Goal: Task Accomplishment & Management: Use online tool/utility

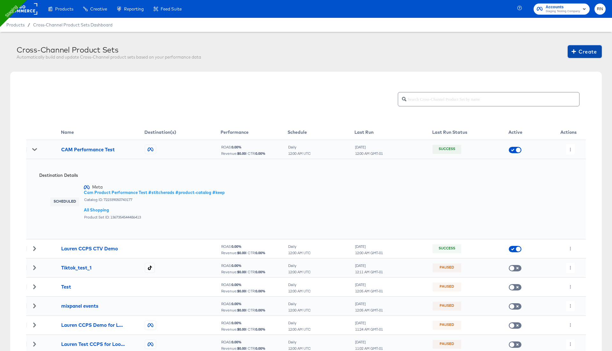
click at [590, 49] on span "Create" at bounding box center [585, 51] width 24 height 9
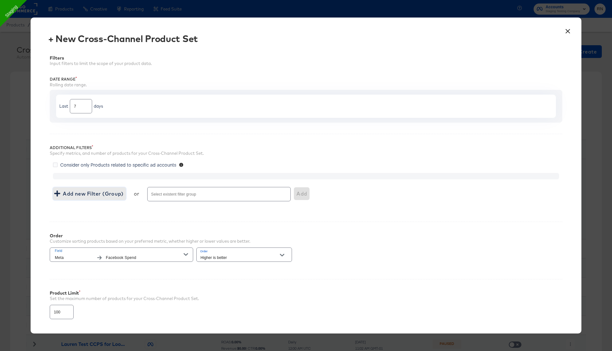
click at [104, 195] on span "Add new Filter (Group)" at bounding box center [89, 193] width 68 height 9
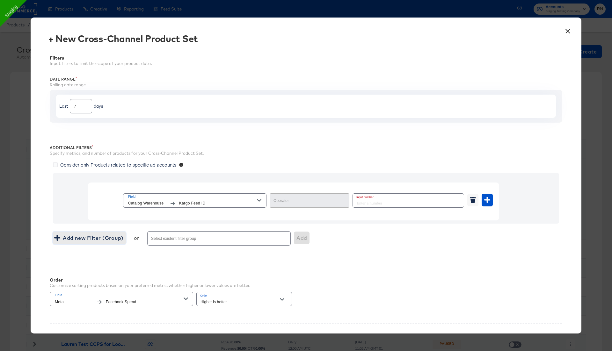
type input "Equal"
click at [373, 202] on input "number" at bounding box center [406, 201] width 107 height 14
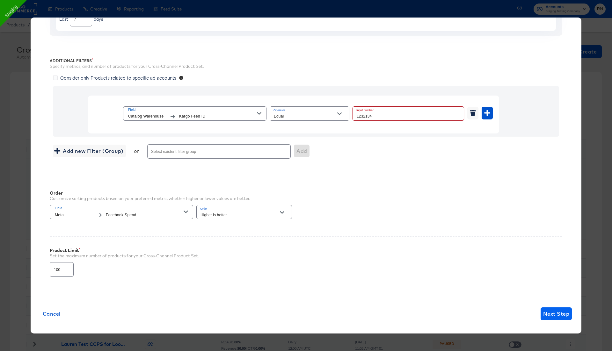
type input "1232134"
click at [555, 317] on button "Next Step" at bounding box center [556, 314] width 31 height 13
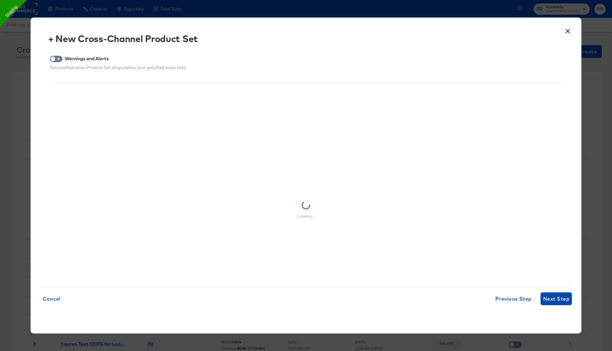
scroll to position [0, 0]
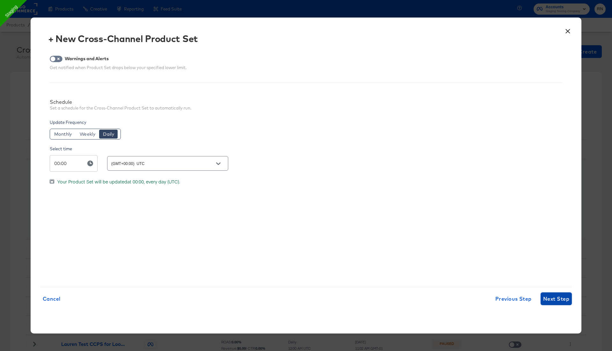
click at [555, 300] on span "Next Step" at bounding box center [556, 299] width 26 height 9
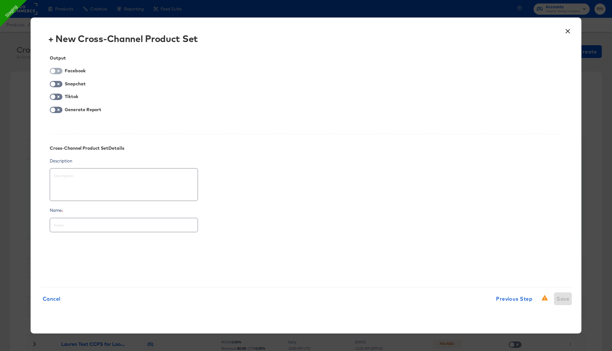
click at [56, 70] on input "checkbox" at bounding box center [52, 73] width 19 height 6
checkbox input "true"
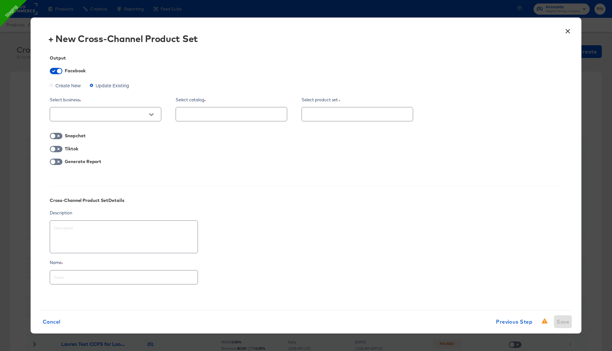
click at [64, 87] on span "Create New" at bounding box center [68, 85] width 26 height 6
click at [0, 0] on input "Create New" at bounding box center [0, 0] width 0 height 0
click at [101, 119] on div at bounding box center [106, 114] width 112 height 14
click at [109, 115] on input "text" at bounding box center [101, 114] width 96 height 7
click at [88, 147] on li "Ghost Business StitcherAds (257579378080319)" at bounding box center [105, 147] width 111 height 10
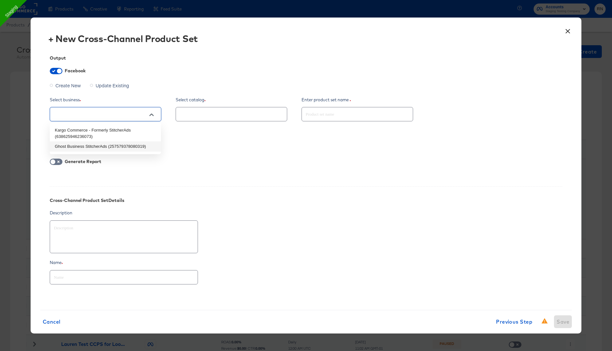
type textarea "x"
type input "Ghost Business StitcherAds (257579378080319)"
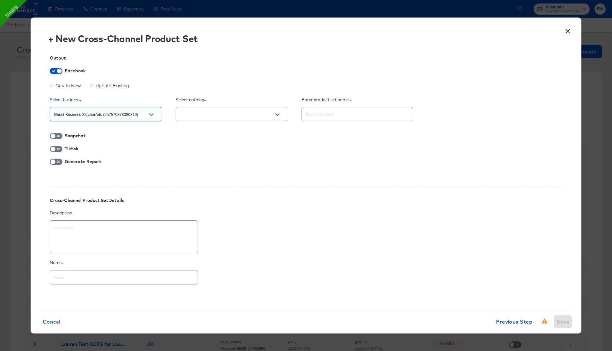
click at [245, 111] on input "text" at bounding box center [227, 114] width 96 height 7
type textarea "x"
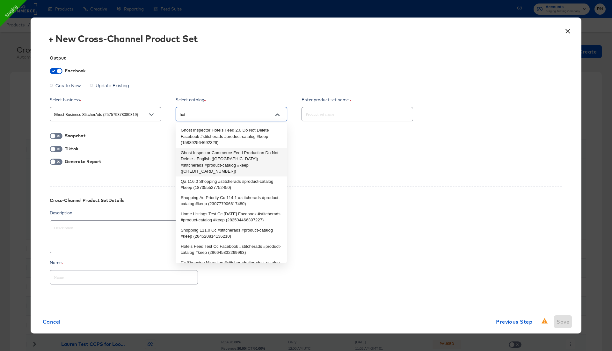
type input "hote"
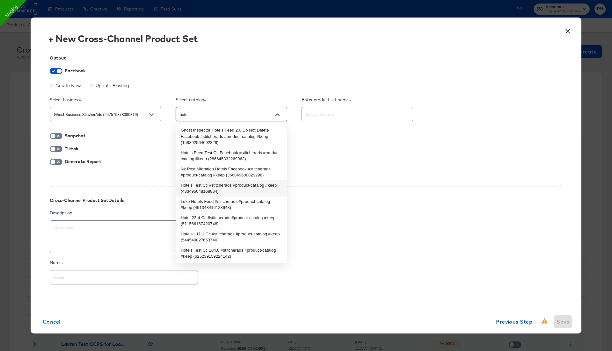
click at [203, 188] on li "Hotels Test Cc #stitcherads #product-catalog #keep (433495048168864)" at bounding box center [231, 189] width 111 height 16
type textarea "x"
type input "Hotels Test Cc #stitcherads #product-catalog #keep (433495048168864)"
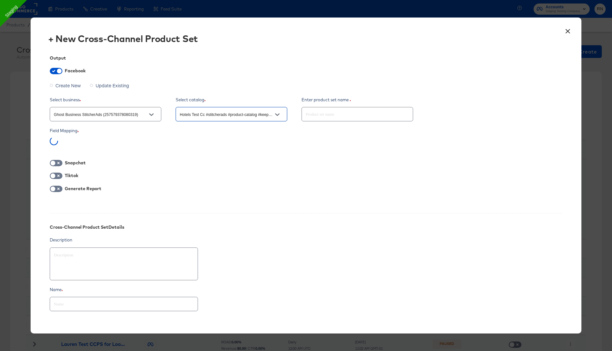
type textarea "x"
type input "Hotels Test Cc #stitcherads #product-catalog #keep (433495048168864)"
click at [65, 143] on div "Hotel ID" at bounding box center [106, 143] width 112 height 12
drag, startPoint x: 48, startPoint y: 142, endPoint x: 89, endPoint y: 142, distance: 40.8
click at [90, 142] on div "Output Facebook Create New Update Existing Select business Ghost Business Stitc…" at bounding box center [306, 186] width 532 height 281
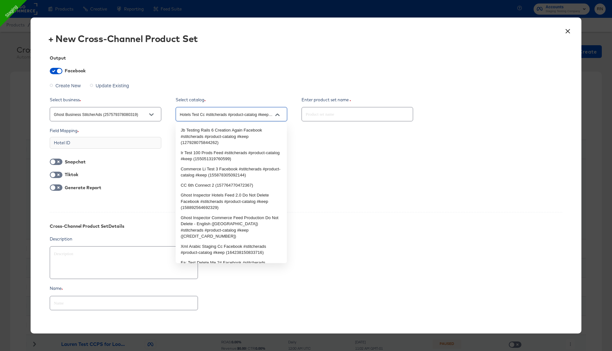
click at [192, 115] on input "Hotels Test Cc #stitcherads #product-catalog #keep (433495048168864)" at bounding box center [227, 114] width 96 height 7
click at [145, 115] on div at bounding box center [151, 115] width 13 height 10
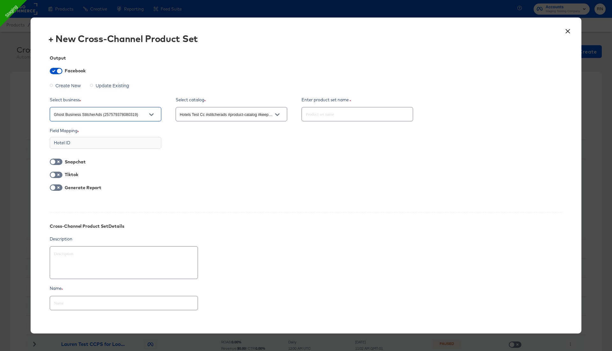
click at [156, 117] on div at bounding box center [151, 115] width 13 height 10
click at [151, 115] on icon "Open" at bounding box center [151, 115] width 4 height 4
click at [139, 127] on li "Kargo Commerce - Formerly StitcherAds (638625946236073)" at bounding box center [105, 133] width 111 height 16
type textarea "x"
type input "Kargo Commerce - Formerly StitcherAds (638625946236073)"
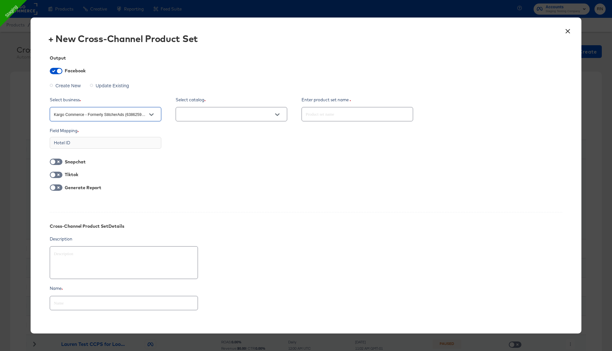
click at [234, 115] on input "text" at bounding box center [227, 114] width 96 height 7
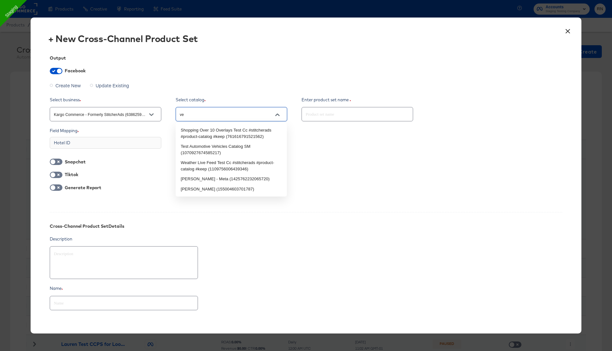
type input "veh"
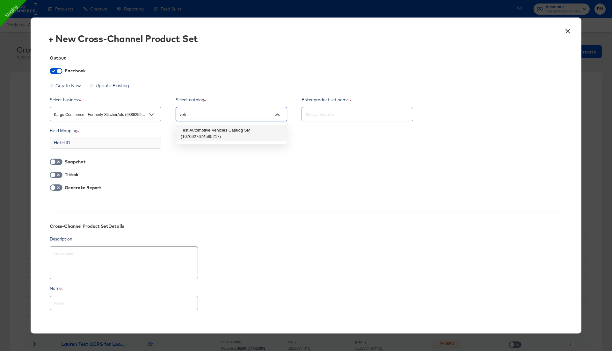
click at [213, 133] on li "Test Automotive Vehicles Catalog SM (1070927674585217)" at bounding box center [231, 133] width 111 height 16
type textarea "x"
type input "Test Automotive Vehicles Catalog SM (1070927674585217)"
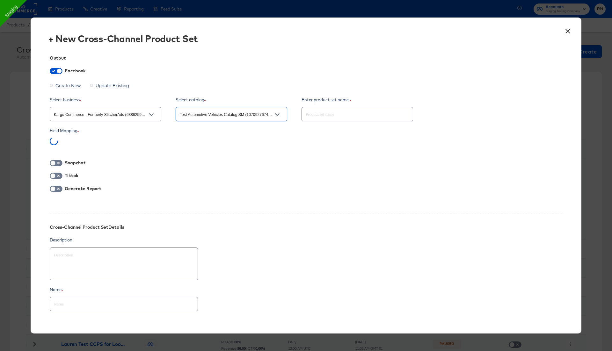
type textarea "x"
drag, startPoint x: 49, startPoint y: 140, endPoint x: 87, endPoint y: 144, distance: 37.9
click at [87, 144] on div "Vehicle ID" at bounding box center [106, 143] width 112 height 12
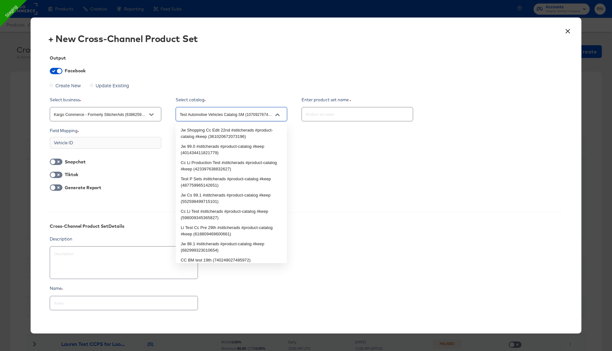
click at [194, 114] on input "Test Automotive Vehicles Catalog SM (1070927674585217)" at bounding box center [227, 114] width 96 height 7
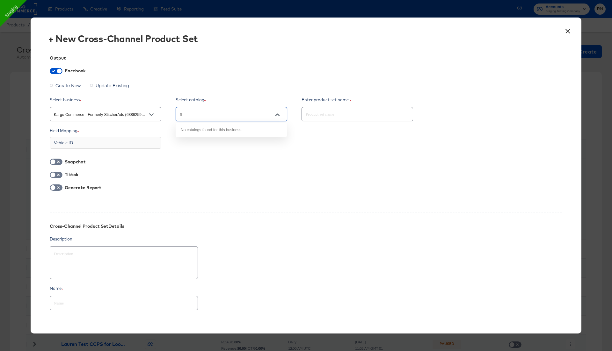
type input "f"
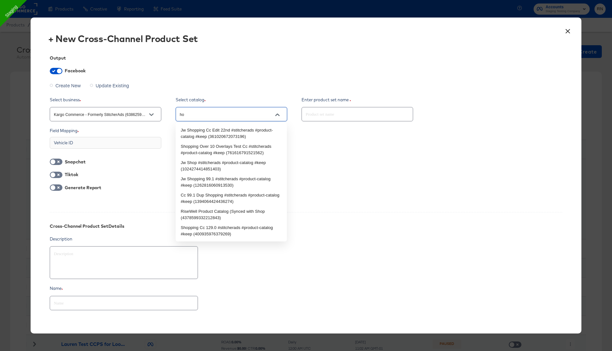
type input "h"
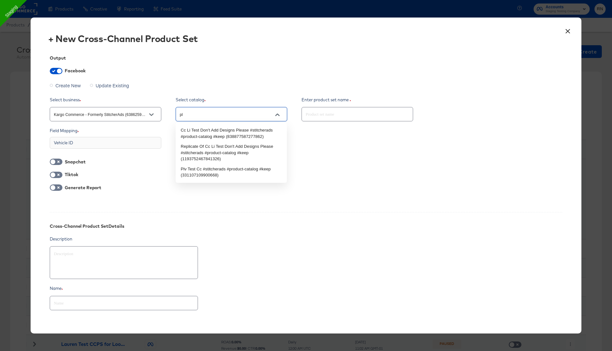
type input "p"
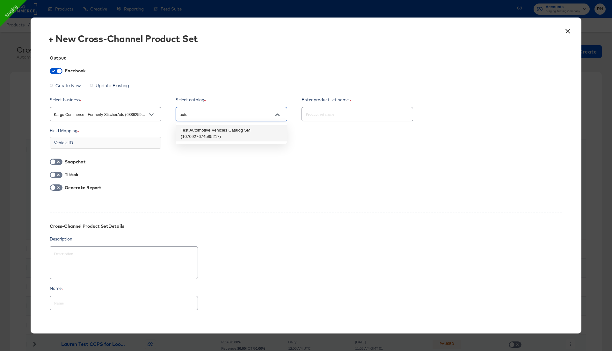
click at [204, 135] on li "Test Automotive Vehicles Catalog SM (1070927674585217)" at bounding box center [231, 133] width 111 height 16
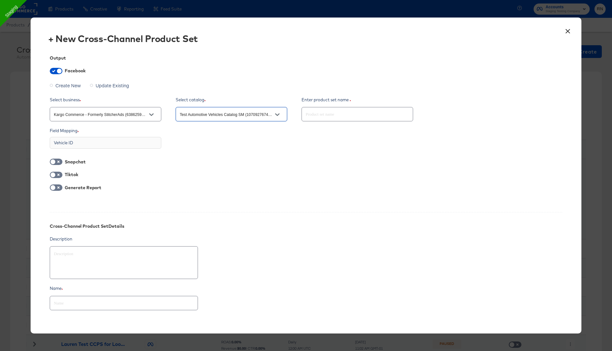
click at [193, 136] on div "Field Mapping Vehicle ID" at bounding box center [306, 138] width 513 height 21
click at [307, 115] on input "text" at bounding box center [357, 112] width 111 height 14
click at [216, 115] on input "Test Automotive Vehicles Catalog SM (1070927674585217)" at bounding box center [227, 114] width 96 height 7
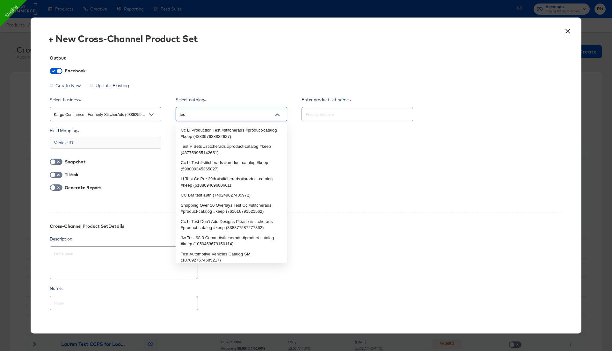
type input "test"
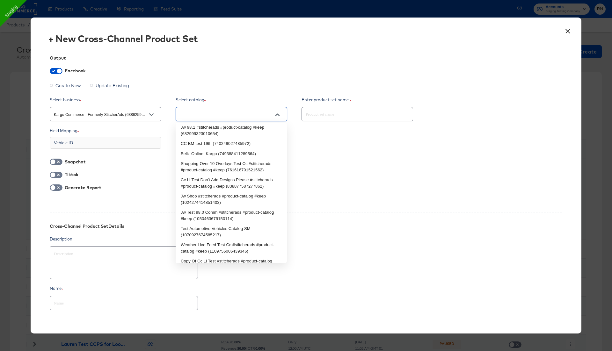
scroll to position [185, 0]
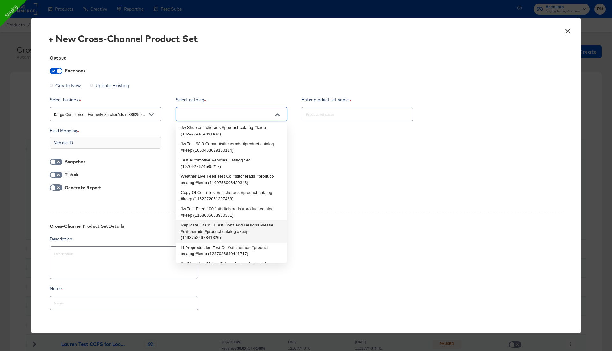
type input "Test Automotive Vehicles Catalog SM (1070927674585217)"
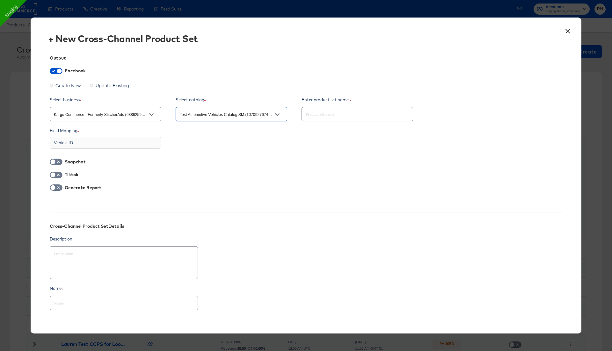
type textarea "x"
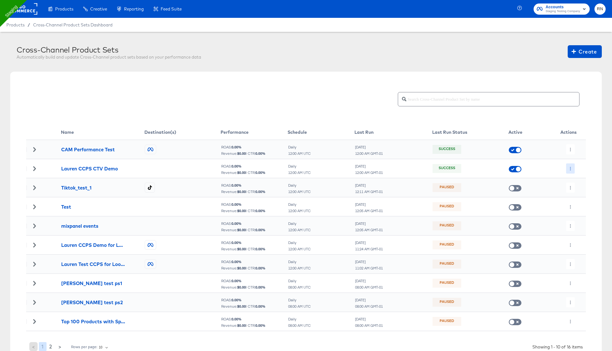
click at [570, 167] on icon "button" at bounding box center [571, 169] width 4 height 4
click at [577, 180] on li "Edit" at bounding box center [583, 181] width 34 height 11
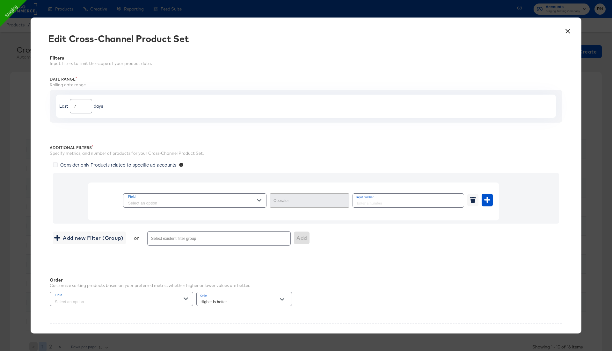
type input "Equal"
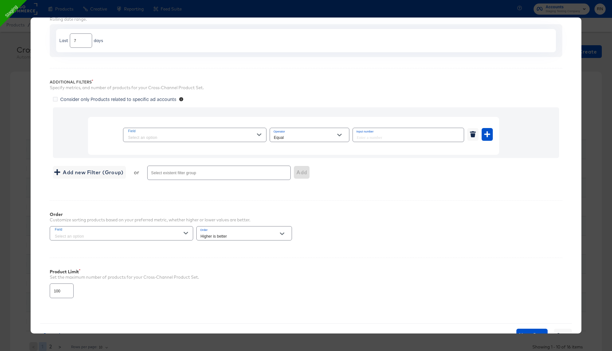
scroll to position [87, 0]
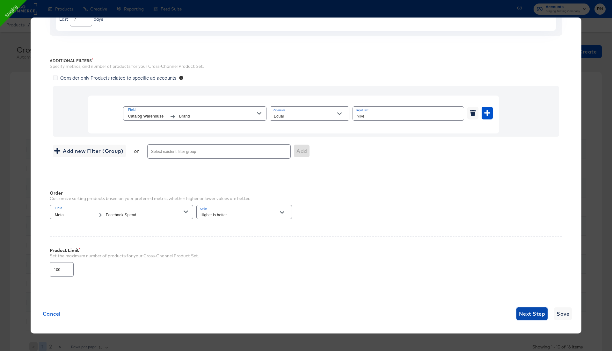
click at [529, 313] on span "Next Step" at bounding box center [532, 314] width 26 height 9
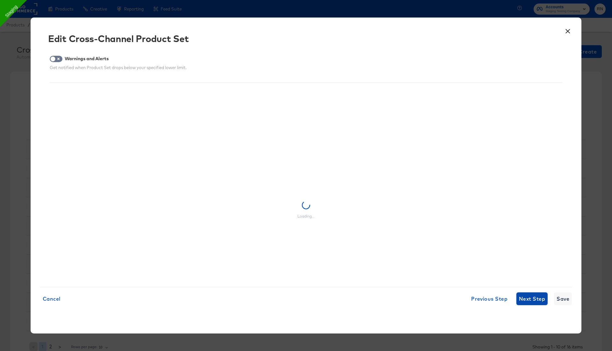
click at [523, 303] on span "Next Step" at bounding box center [532, 299] width 26 height 9
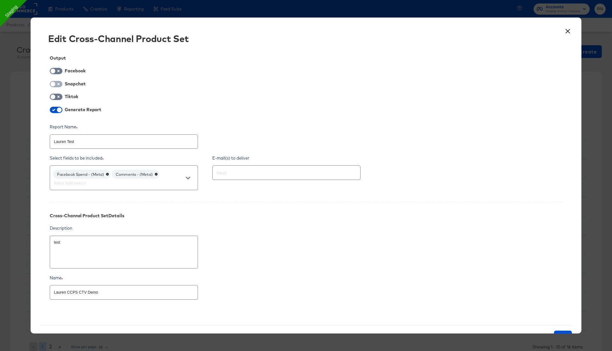
click at [57, 86] on input "checkbox" at bounding box center [52, 86] width 19 height 6
checkbox input "true"
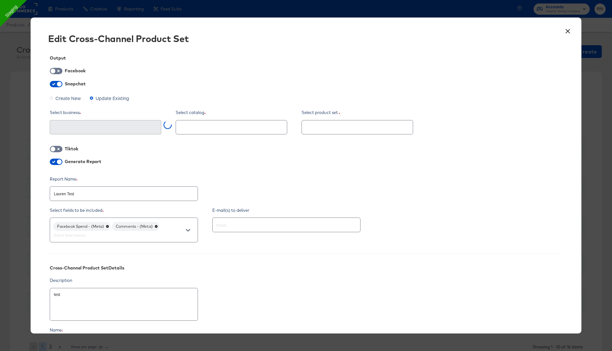
click at [66, 100] on span "Create New" at bounding box center [68, 98] width 26 height 6
click at [0, 0] on input "Create New" at bounding box center [0, 0] width 0 height 0
click at [99, 133] on div at bounding box center [106, 127] width 112 height 14
click at [110, 124] on input "text" at bounding box center [101, 127] width 96 height 7
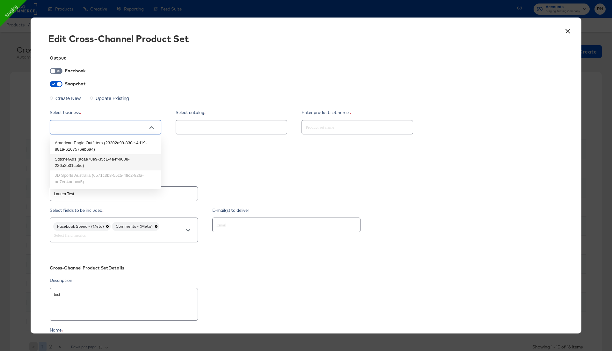
click at [99, 159] on li "StitcherAds (acae78e9-35c1-4a4f-9008-226a2b31ce5d)" at bounding box center [105, 162] width 111 height 16
type textarea "x"
type input "StitcherAds (acae78e9-35c1-4a4f-9008-226a2b31ce5d)"
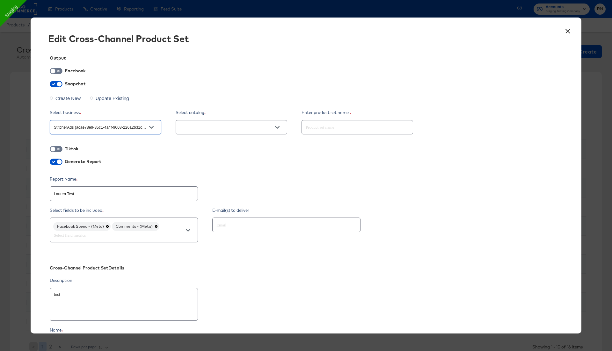
click at [224, 129] on input "text" at bounding box center [227, 127] width 96 height 7
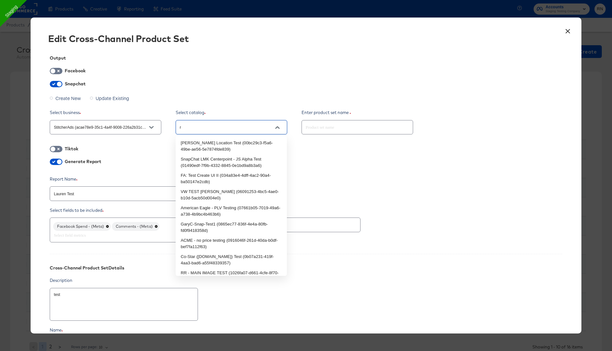
type input "rn"
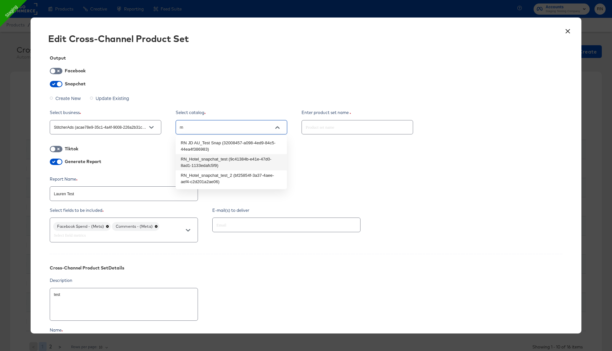
click at [216, 165] on li "RN_Hotel_snapchat_test (9c41384b-e41e-47d0-8ad1-1133edafc5f9)" at bounding box center [231, 162] width 111 height 16
type textarea "x"
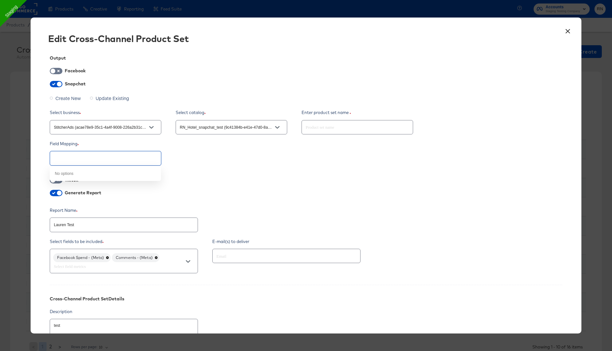
click at [117, 159] on input "text" at bounding box center [101, 158] width 96 height 7
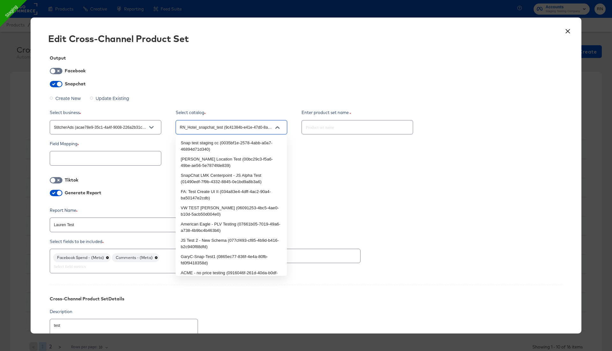
click at [203, 131] on input "RN_Hotel_snapchat_test (9c41384b-e41e-47d0-8ad1-1133edafc5f9)" at bounding box center [227, 127] width 96 height 7
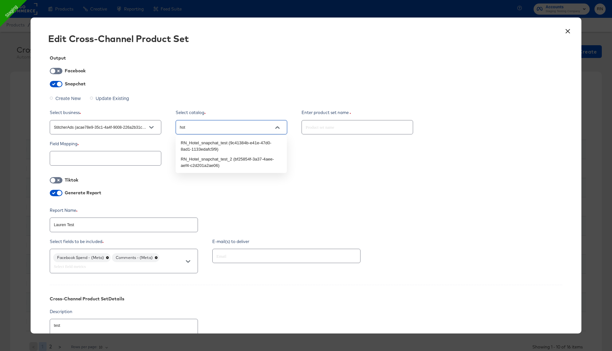
type input "hote"
click at [213, 158] on li "RN_Hotel_snapchat_test_2 (bf25854f-3a37-4aee-aef4-c2d201a2ae06)" at bounding box center [231, 162] width 111 height 16
type textarea "x"
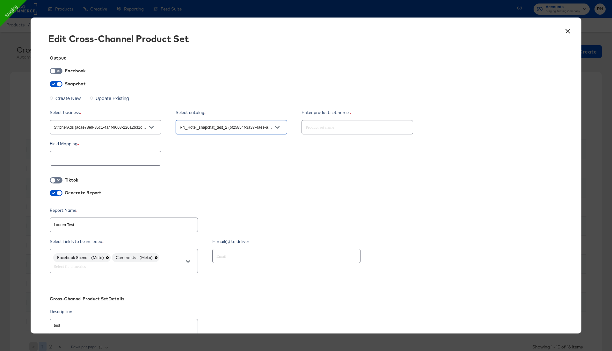
type input "RN_Hotel_snapchat_test_2 (bf25854f-3a37-4aee-aef4-c2d201a2ae06)"
click at [206, 154] on div at bounding box center [306, 158] width 513 height 17
click at [310, 130] on input "text" at bounding box center [357, 125] width 111 height 14
type textarea "x"
type input "t"
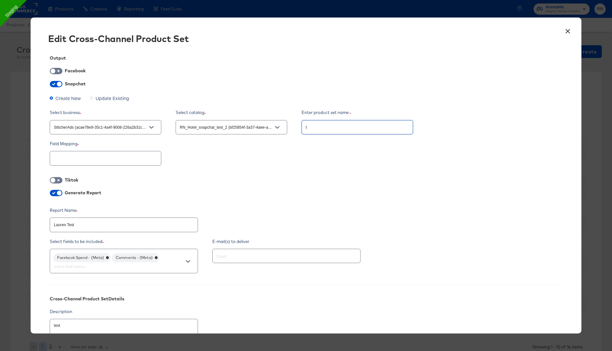
type textarea "x"
type input "te"
type textarea "x"
type input "tes"
type textarea "x"
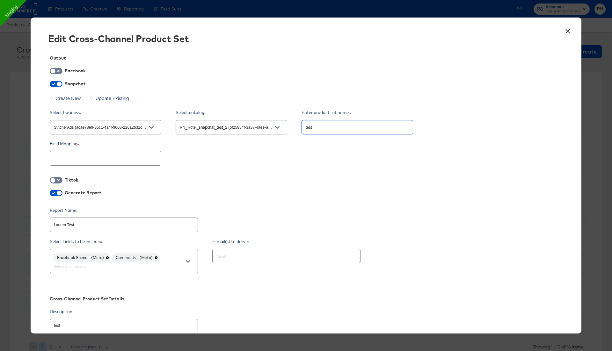
type input "test"
click at [328, 98] on div "Create New Update Existing" at bounding box center [306, 98] width 513 height 11
click at [211, 128] on input "RN_Hotel_snapchat_test_2 (bf25854f-3a37-4aee-aef4-c2d201a2ae06)" at bounding box center [227, 127] width 96 height 7
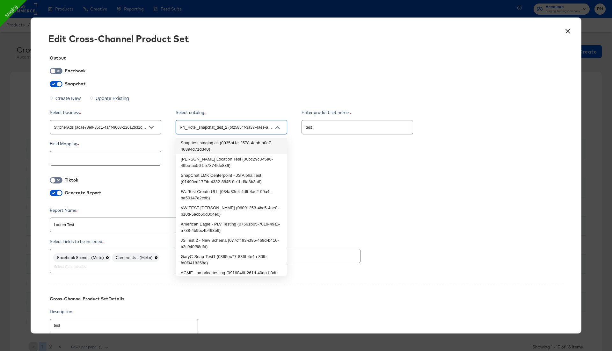
click at [208, 146] on li "Snap test staging cc (0035bf1e-2578-4abb-a0a7-46894d71d340)" at bounding box center [231, 146] width 111 height 16
type textarea "x"
type input "Snap test staging cc (0035bf1e-2578-4abb-a0a7-46894d71d340)"
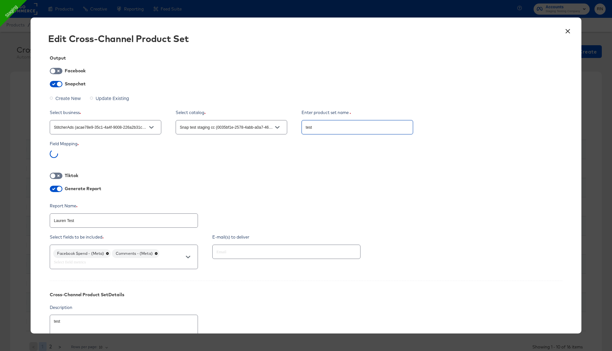
click at [308, 129] on input "test" at bounding box center [357, 125] width 111 height 14
type textarea "x"
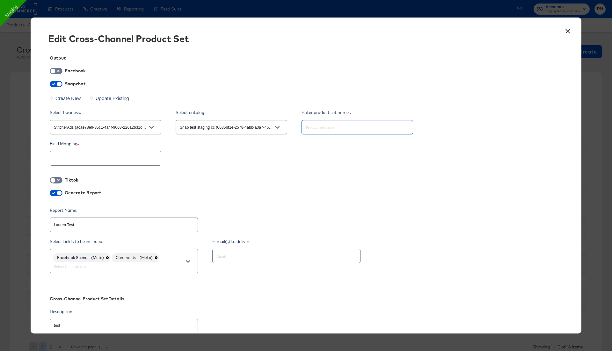
click at [115, 156] on input "text" at bounding box center [101, 158] width 96 height 7
click at [58, 72] on input "checkbox" at bounding box center [52, 73] width 19 height 6
checkbox input "true"
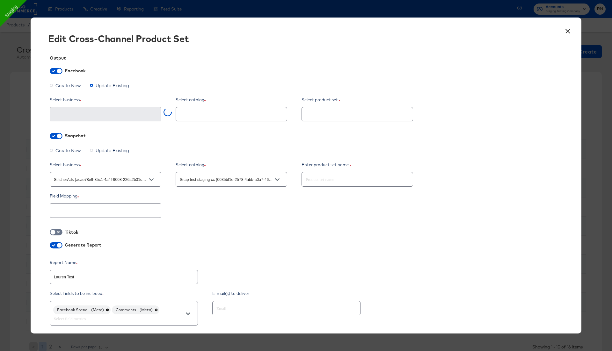
click at [67, 85] on span "Create New" at bounding box center [68, 85] width 26 height 6
click at [0, 0] on input "Create New" at bounding box center [0, 0] width 0 height 0
click at [126, 114] on input "text" at bounding box center [101, 114] width 96 height 7
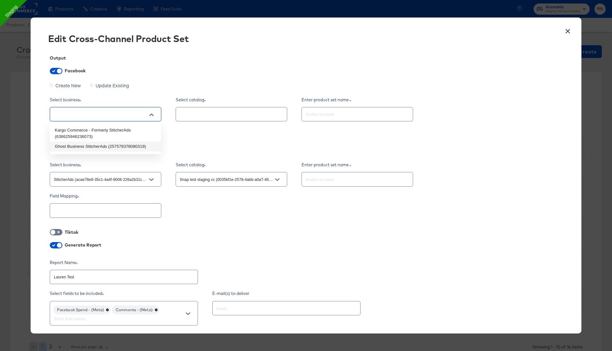
click at [125, 146] on li "Ghost Business StitcherAds (257579378080319)" at bounding box center [105, 147] width 111 height 10
type textarea "x"
type input "Ghost Business StitcherAds (257579378080319)"
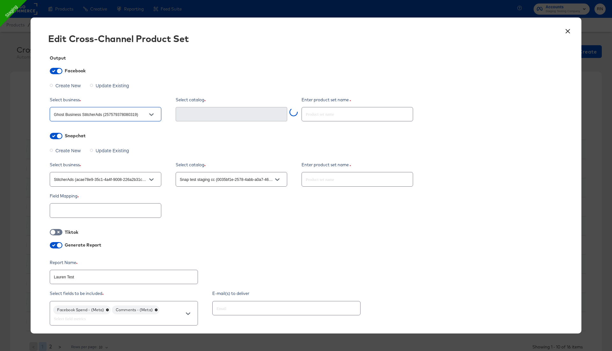
click at [195, 181] on input "Snap test staging cc (0035bf1e-2578-4abb-a0a7-46894d71d340)" at bounding box center [227, 179] width 96 height 7
type input "com"
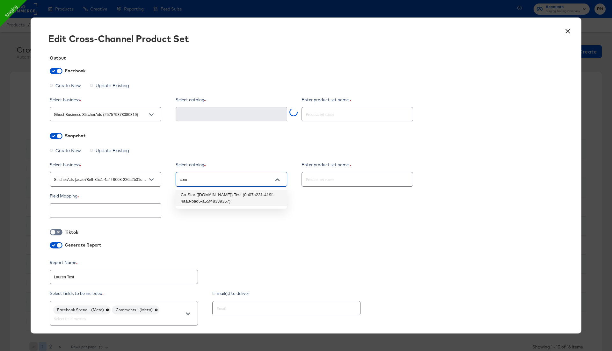
click at [213, 197] on li "Co-Star ([DOMAIN_NAME]) Test (0b07a231-419f-4aa3-bad6-a55f48339357)" at bounding box center [231, 198] width 111 height 16
type textarea "x"
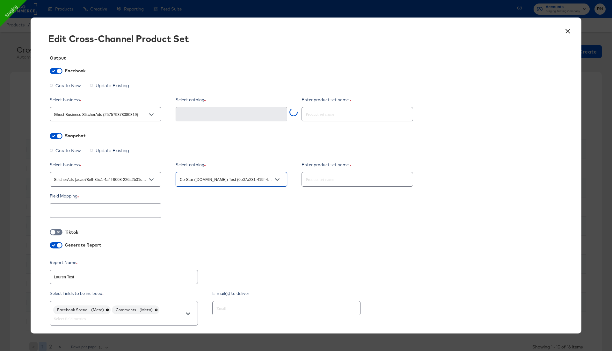
type input "Co-Star ([DOMAIN_NAME]) Test (0b07a231-419f-4aa3-bad6-a55f48339357)"
click at [110, 209] on input "text" at bounding box center [101, 210] width 96 height 7
type textarea "x"
click at [137, 208] on input "text" at bounding box center [101, 210] width 96 height 7
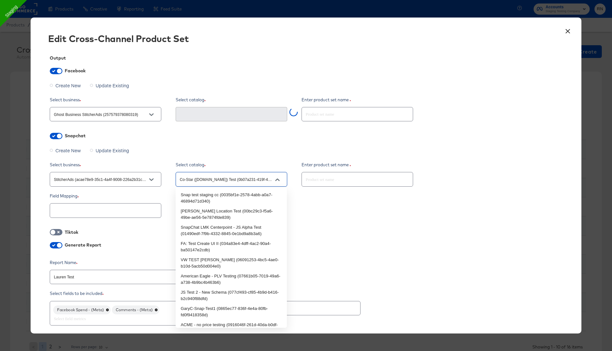
click at [196, 181] on input "Co-Star ([DOMAIN_NAME]) Test (0b07a231-419f-4aa3-bad6-a55f48339357)" at bounding box center [227, 179] width 96 height 7
type input "rn"
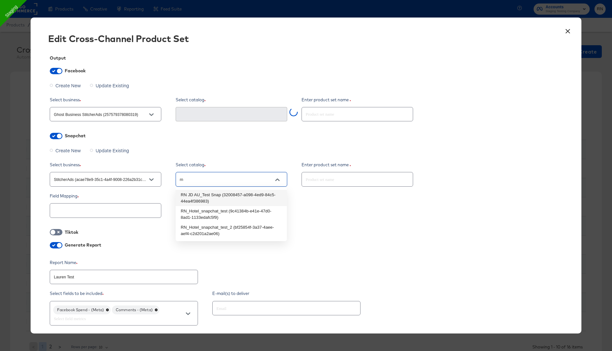
click at [210, 194] on li "RN JD AU_Test Snap (32008457-a098-4ed9-84c5-44ea4f386983)" at bounding box center [231, 198] width 111 height 16
type textarea "x"
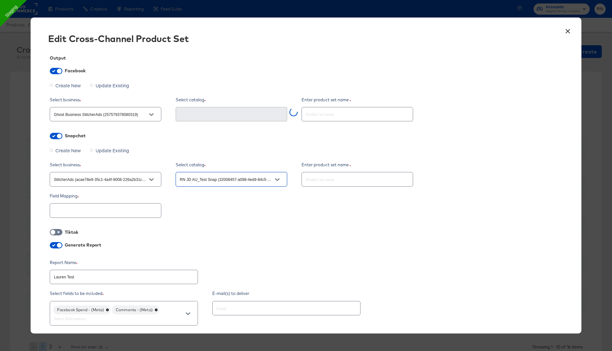
type input "RN JD AU_Test Snap (32008457-a098-4ed9-84c5-44ea4f386983)"
click at [569, 28] on button "×" at bounding box center [567, 29] width 11 height 11
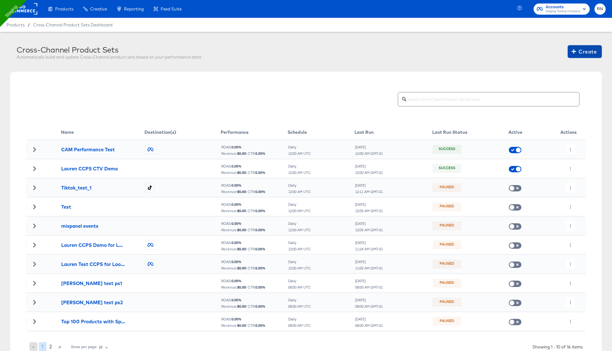
click at [569, 56] on button "Create" at bounding box center [585, 51] width 34 height 13
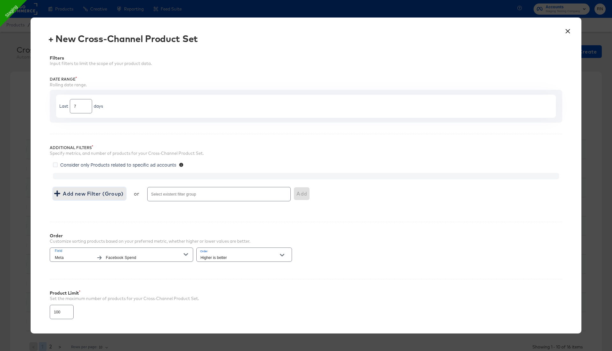
click at [107, 194] on span "Add new Filter (Group)" at bounding box center [89, 193] width 68 height 9
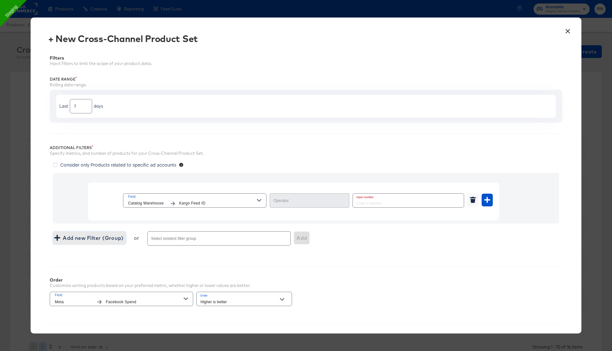
type input "Equal"
click at [394, 201] on input "number" at bounding box center [406, 201] width 107 height 14
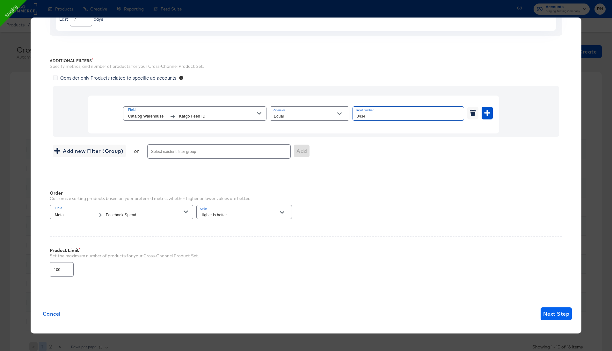
type input "3434"
click at [565, 311] on span "Next Step" at bounding box center [556, 314] width 26 height 9
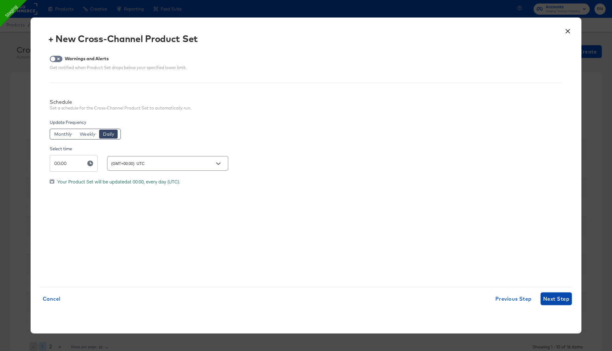
click at [558, 300] on span "Next Step" at bounding box center [556, 299] width 26 height 9
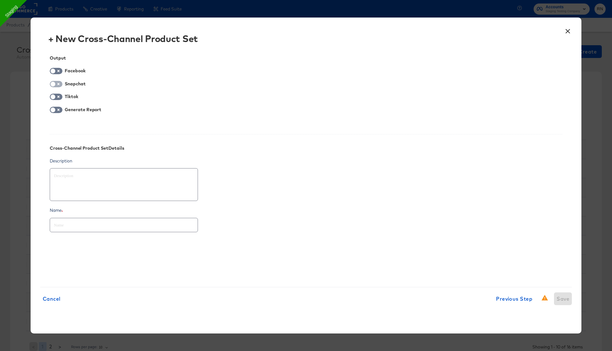
click at [57, 85] on input "checkbox" at bounding box center [52, 86] width 19 height 6
checkbox input "true"
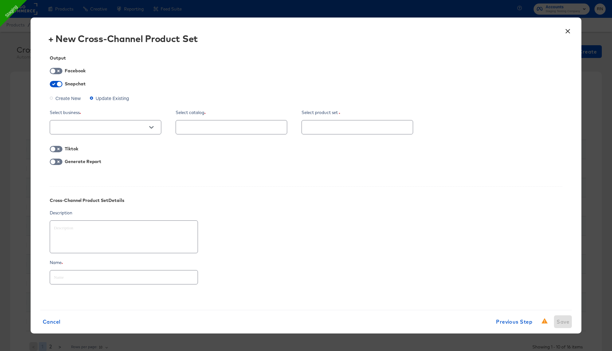
click at [70, 98] on span "Create New" at bounding box center [68, 98] width 26 height 6
click at [0, 0] on input "Create New" at bounding box center [0, 0] width 0 height 0
click at [82, 129] on input "text" at bounding box center [101, 127] width 96 height 7
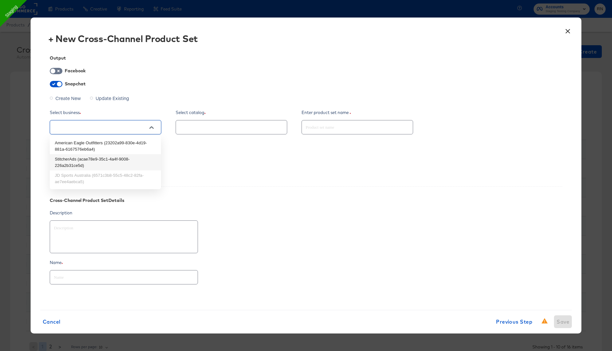
click at [90, 162] on li "StitcherAds (acae78e9-35c1-4a4f-9008-226a2b31ce5d)" at bounding box center [105, 162] width 111 height 16
type textarea "x"
type input "StitcherAds (acae78e9-35c1-4a4f-9008-226a2b31ce5d)"
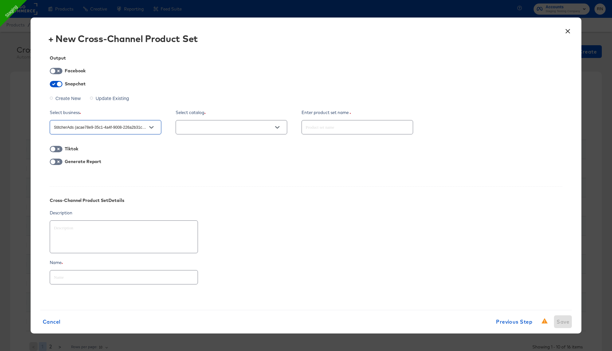
click at [245, 122] on div at bounding box center [232, 127] width 112 height 14
click at [240, 127] on input "text" at bounding box center [227, 127] width 96 height 7
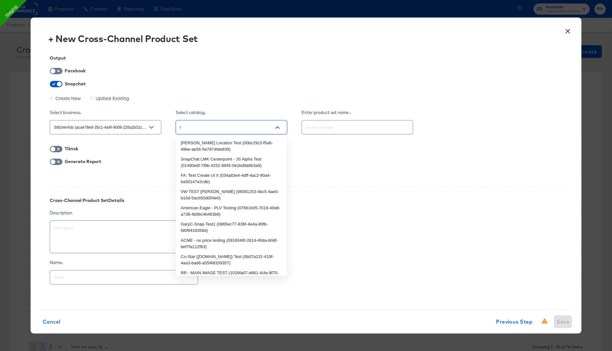
type input "rn"
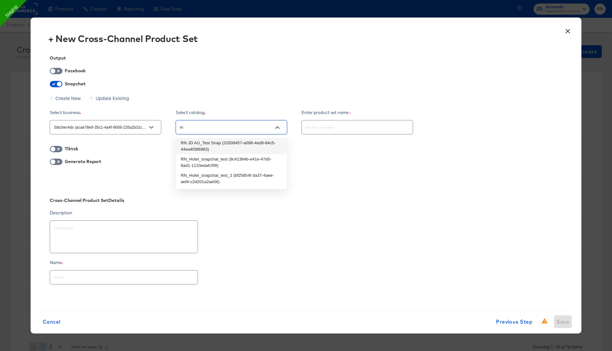
click at [239, 143] on li "RN JD AU_Test Snap (32008457-a098-4ed9-84c5-44ea4f386983)" at bounding box center [231, 146] width 111 height 16
type textarea "x"
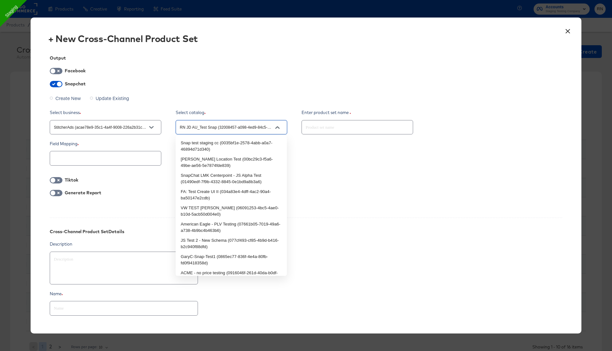
drag, startPoint x: 178, startPoint y: 128, endPoint x: 216, endPoint y: 131, distance: 38.1
click at [216, 131] on input "RN JD AU_Test Snap (32008457-a098-4ed9-84c5-44ea4f386983)" at bounding box center [227, 127] width 96 height 7
type input "RN JD AU_Test Snap (32008457-a098-4ed9-84c5-44ea4f386983)"
click at [106, 98] on span "Update Existing" at bounding box center [112, 98] width 33 height 6
click at [0, 0] on input "Update Existing" at bounding box center [0, 0] width 0 height 0
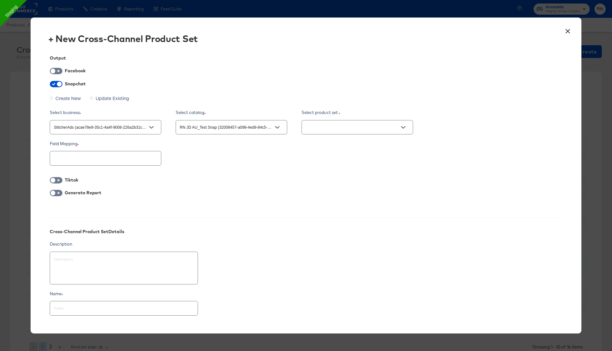
click at [330, 130] on input "text" at bounding box center [353, 127] width 96 height 7
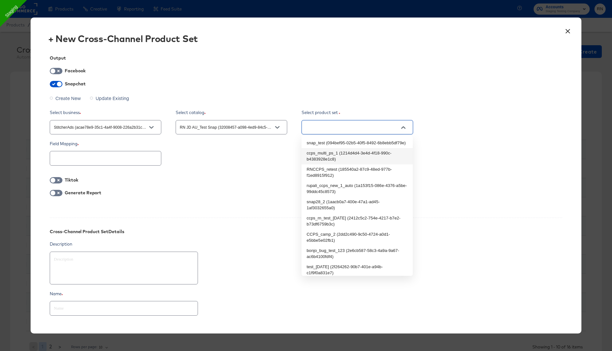
scroll to position [55, 0]
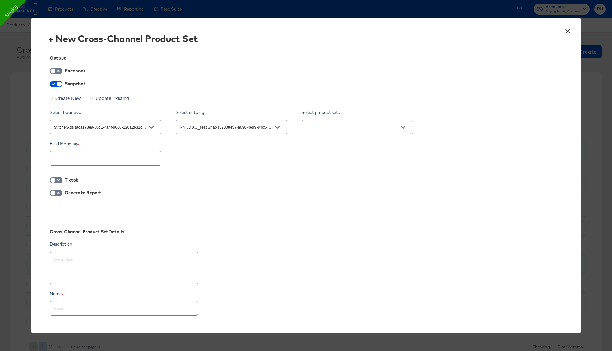
click at [289, 105] on div at bounding box center [306, 105] width 513 height 0
click at [316, 126] on input "text" at bounding box center [353, 127] width 96 height 7
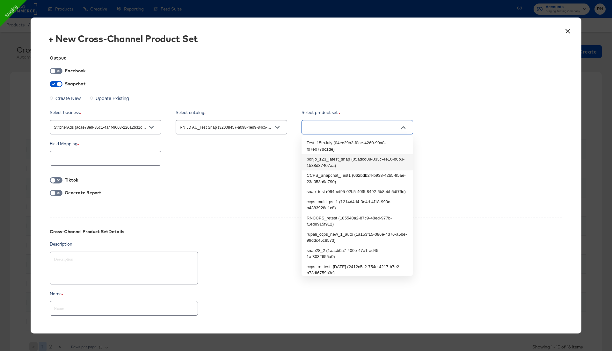
click at [324, 158] on li "bonjo_123_latest_snap (05adcd08-833c-4e16-b6b3-1538d37407aa)" at bounding box center [357, 162] width 111 height 16
type textarea "x"
type input "bonjo_123_latest_snap (05adcd08-833c-4e16-b6b3-1538d37407aa)"
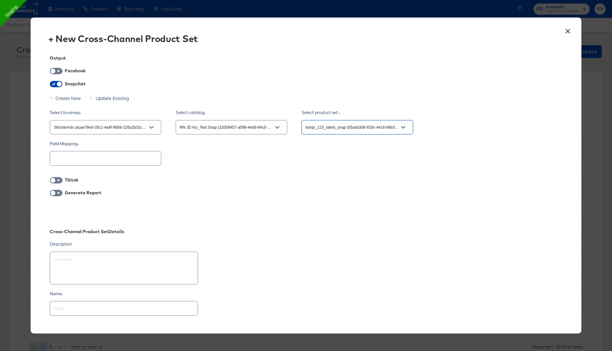
click at [58, 85] on input "checkbox" at bounding box center [59, 86] width 19 height 6
checkbox input "false"
type textarea "x"
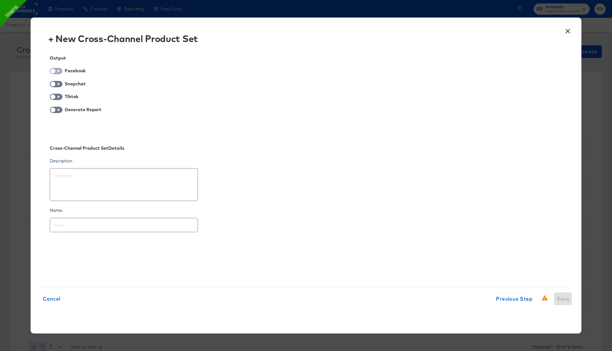
click at [57, 71] on input "checkbox" at bounding box center [52, 73] width 19 height 6
checkbox input "true"
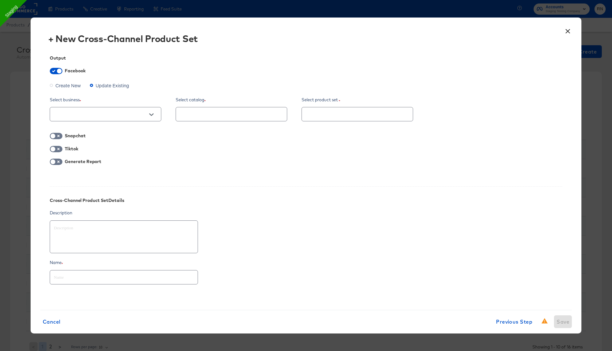
click at [71, 85] on span "Create New" at bounding box center [68, 85] width 26 height 6
click at [0, 0] on input "Create New" at bounding box center [0, 0] width 0 height 0
click at [94, 120] on div at bounding box center [106, 114] width 112 height 14
click at [98, 116] on input "text" at bounding box center [101, 114] width 96 height 7
click at [101, 144] on li "Ghost Business StitcherAds (257579378080319)" at bounding box center [105, 147] width 111 height 10
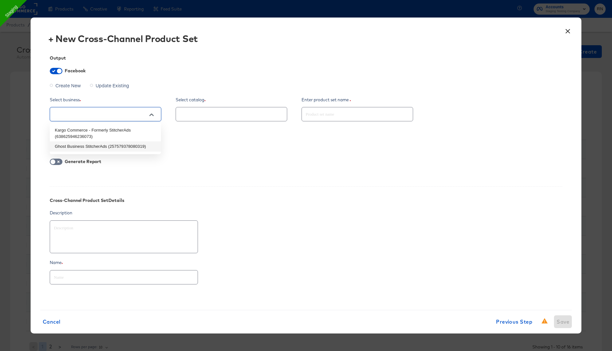
type textarea "x"
type input "Ghost Business StitcherAds (257579378080319)"
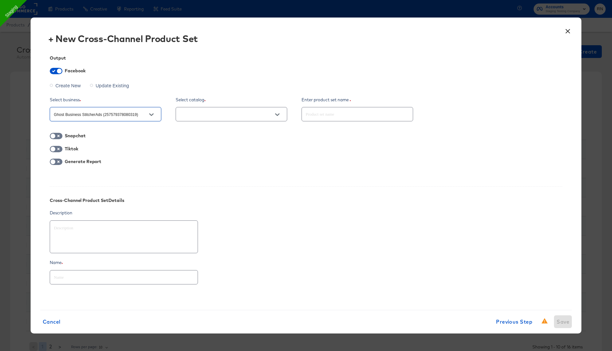
click at [218, 117] on input "text" at bounding box center [227, 114] width 96 height 7
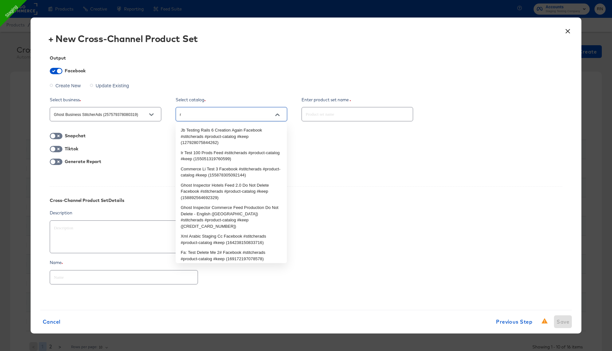
type input "rn"
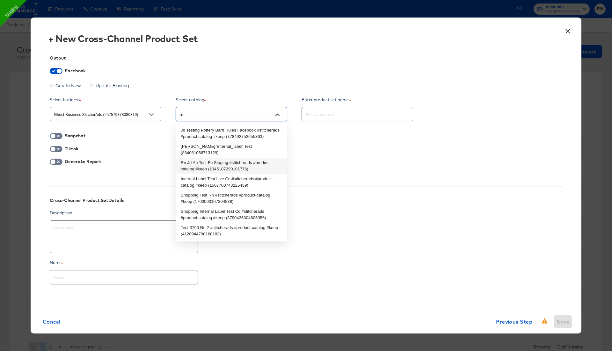
click at [223, 163] on li "Rn Jd Au Test Fb Staging #stitcherads #product-catalog #keep (1345107290101776)" at bounding box center [231, 166] width 111 height 16
type textarea "x"
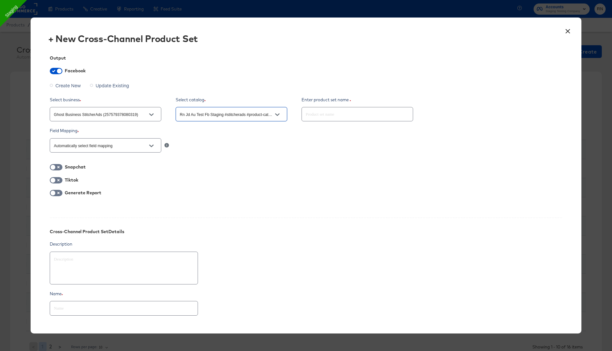
click at [152, 148] on button "Open" at bounding box center [152, 146] width 10 height 10
click at [202, 114] on input "Rn Jd Au Test Fb Staging #stitcherads #product-catalog #keep (1345107290101776)" at bounding box center [227, 114] width 96 height 7
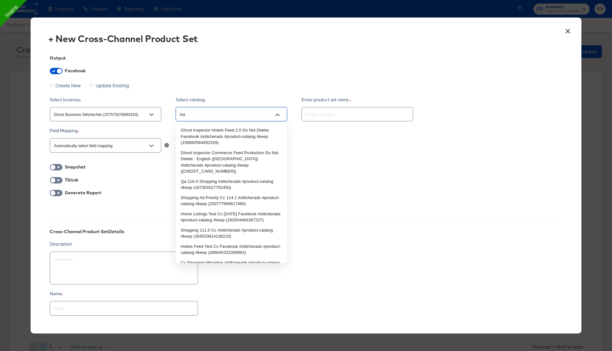
type input "hote"
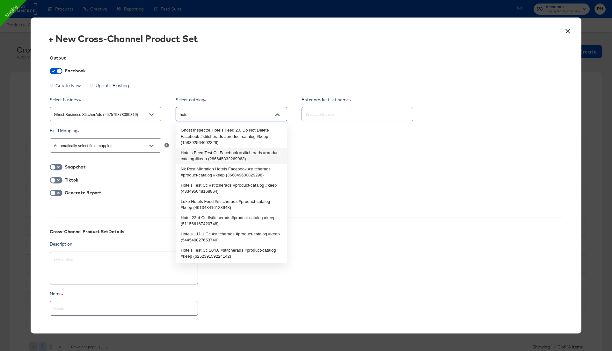
click at [204, 151] on li "Hotels Feed Test Cc Facebook #stitcherads #product-catalog #keep (2866453322699…" at bounding box center [231, 156] width 111 height 16
type textarea "x"
type input "Hotels Feed Test Cc Facebook #stitcherads #product-catalog #keep (2866453322699…"
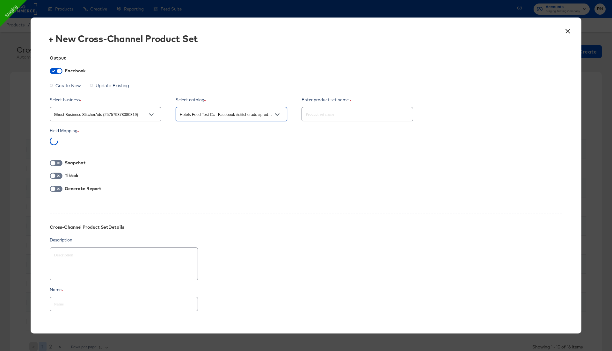
type textarea "x"
drag, startPoint x: 63, startPoint y: 142, endPoint x: 82, endPoint y: 142, distance: 19.5
click at [82, 142] on div "Hotel ID" at bounding box center [106, 143] width 112 height 12
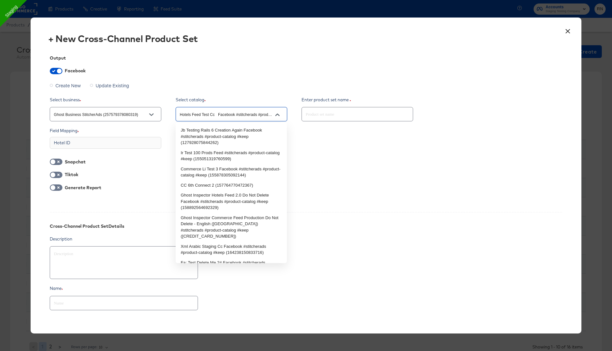
click at [188, 113] on input "Hotels Feed Test Cc Facebook #stitcherads #product-catalog #keep (2866453322699…" at bounding box center [227, 114] width 96 height 7
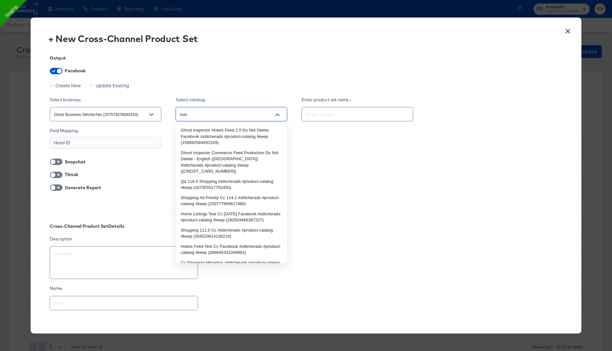
type input "home"
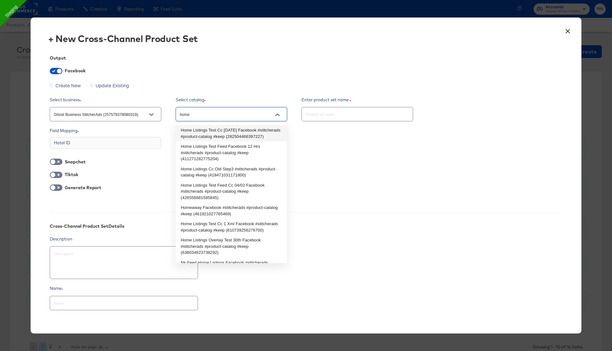
click at [206, 132] on li "Home Listings Test Cc 1st July Facebook #stitcherads #product-catalog #keep (28…" at bounding box center [231, 133] width 111 height 16
type textarea "x"
type input "Home Listings Test Cc 1st July Facebook #stitcherads #product-catalog #keep (28…"
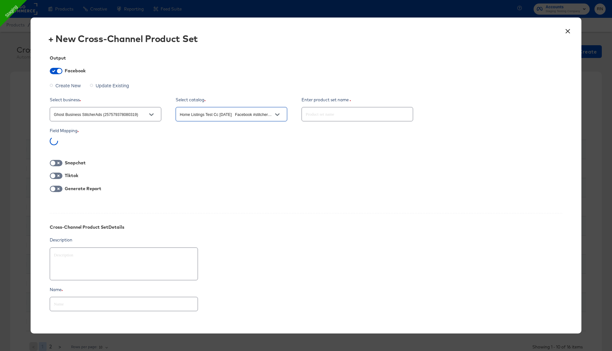
type textarea "x"
click at [235, 111] on input "Home Listings Test Cc 1st July Facebook #stitcherads #product-catalog #keep (28…" at bounding box center [227, 114] width 96 height 7
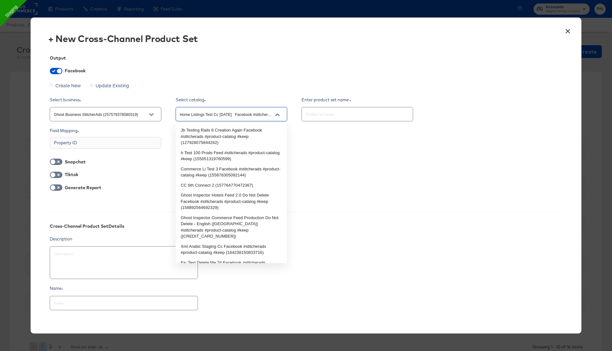
type input "Home Listings Test Cc 1st July Facebook #stitcherads #product-catalog #keep (28…"
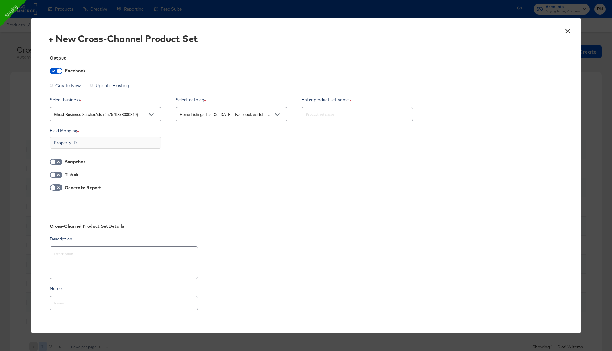
click at [226, 111] on input "Home Listings Test Cc 1st July Facebook #stitcherads #product-catalog #keep (28…" at bounding box center [227, 114] width 96 height 7
type textarea "x"
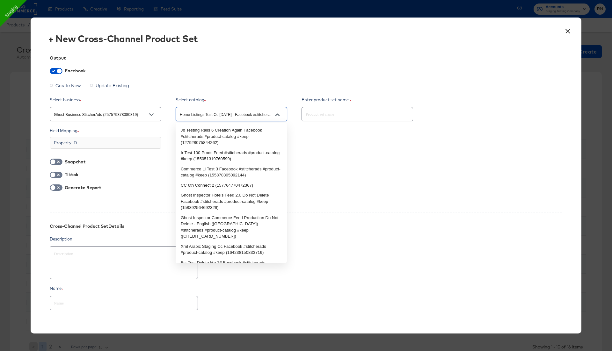
type input "v"
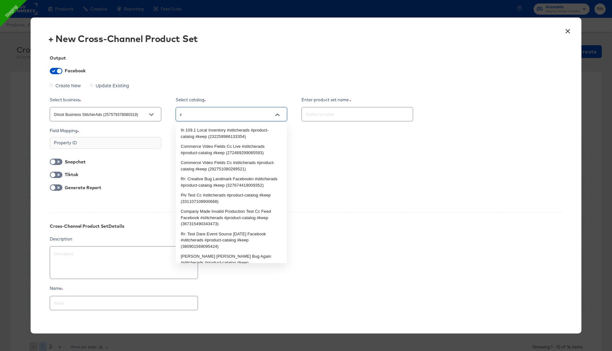
type textarea "x"
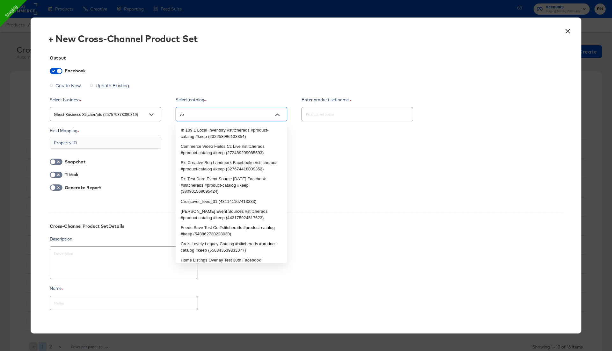
type input "veh"
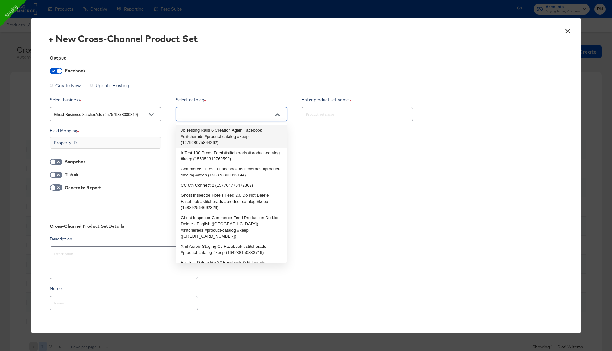
type input "Home Listings Test Cc 1st July Facebook #stitcherads #product-catalog #keep (28…"
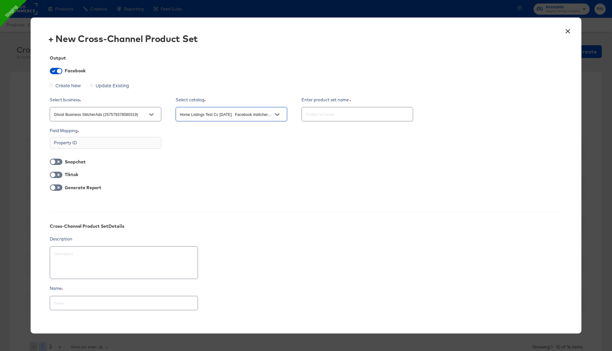
click at [151, 114] on icon "Open" at bounding box center [151, 115] width 4 height 4
click at [136, 135] on li "Kargo Commerce - Formerly StitcherAds (638625946236073)" at bounding box center [105, 133] width 111 height 16
type textarea "x"
type input "Kargo Commerce - Formerly StitcherAds (638625946236073)"
type textarea "x"
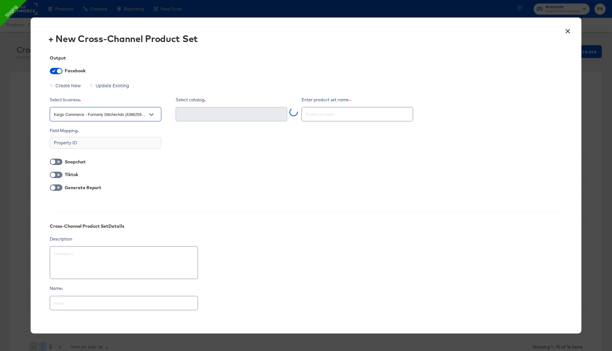
click at [567, 32] on button "×" at bounding box center [567, 29] width 11 height 11
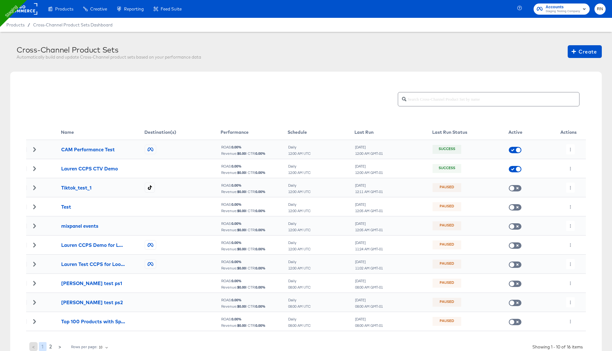
click at [35, 8] on rect at bounding box center [22, 8] width 29 height 11
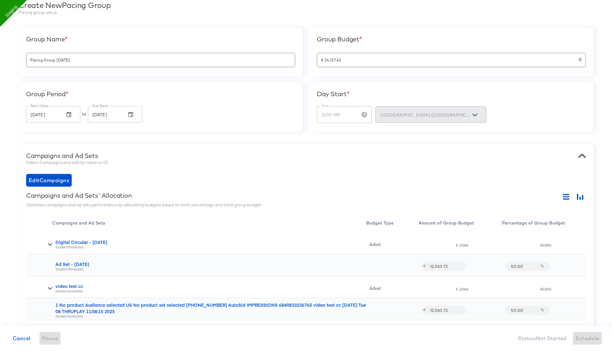
scroll to position [36, 0]
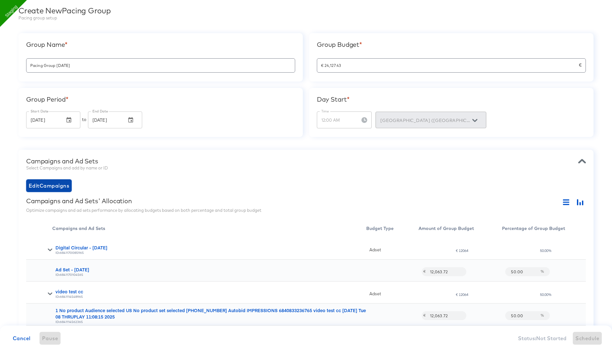
click at [63, 186] on span "Edit Campaigns" at bounding box center [49, 185] width 41 height 9
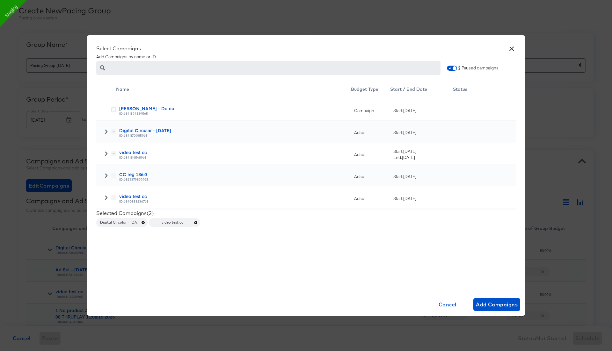
click at [107, 194] on div at bounding box center [106, 198] width 20 height 22
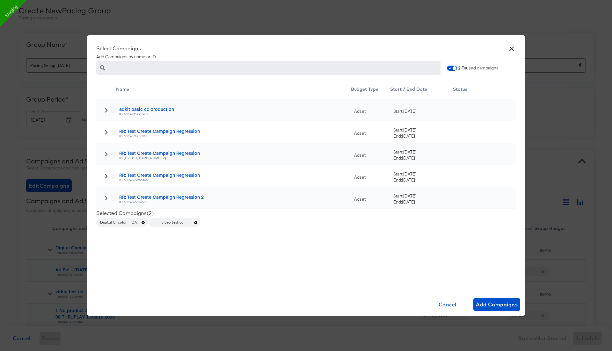
scroll to position [141, 0]
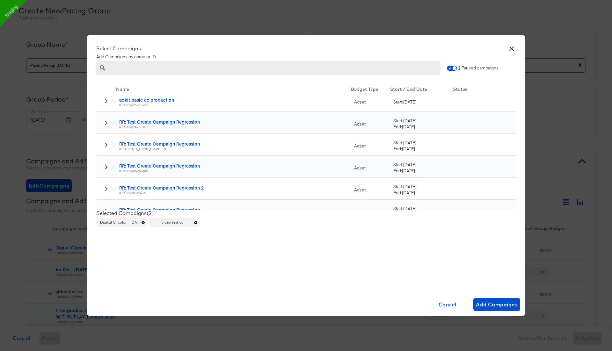
click at [106, 145] on icon at bounding box center [106, 145] width 4 height 4
click at [114, 166] on icon at bounding box center [113, 167] width 5 height 5
click at [0, 0] on input "checkbox" at bounding box center [0, 0] width 0 height 0
click at [491, 299] on button "Add Campaigns" at bounding box center [497, 305] width 47 height 13
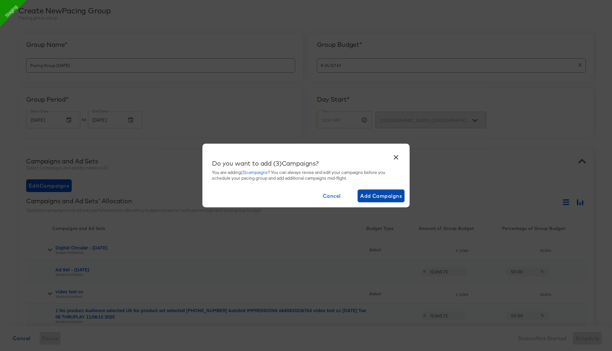
click at [395, 196] on span "Add Campaigns" at bounding box center [381, 196] width 42 height 9
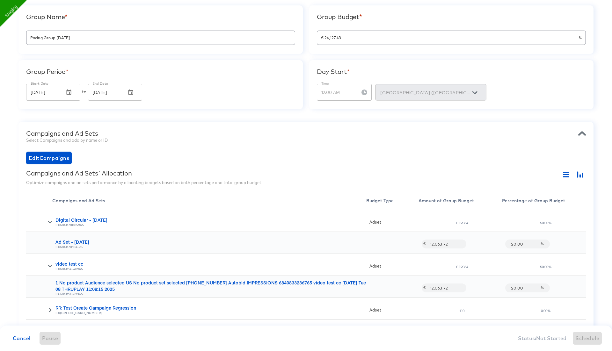
scroll to position [0, 0]
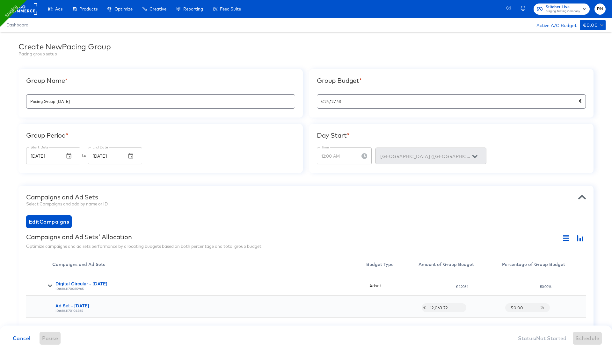
click at [348, 102] on input "€ 24,127.43" at bounding box center [448, 99] width 262 height 14
click at [348, 207] on div "Campaigns and Ad Sets Select Campaigns and add by name or ID" at bounding box center [306, 202] width 560 height 16
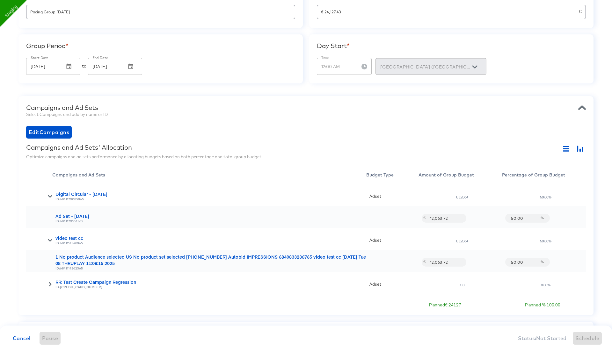
scroll to position [122, 0]
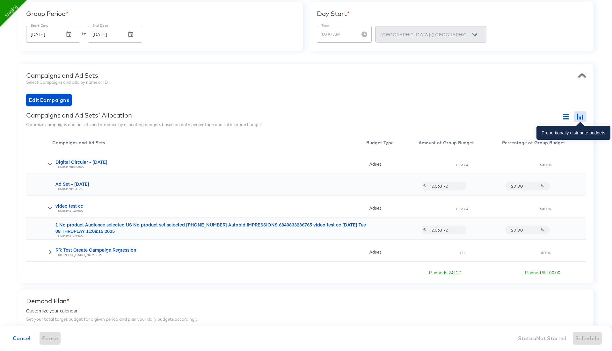
click at [575, 113] on button "button" at bounding box center [580, 117] width 11 height 10
click at [565, 115] on icon "button" at bounding box center [566, 117] width 6 height 6
click at [49, 253] on icon at bounding box center [50, 252] width 4 height 4
click at [49, 252] on icon at bounding box center [50, 252] width 4 height 3
click at [49, 252] on icon at bounding box center [50, 252] width 4 height 4
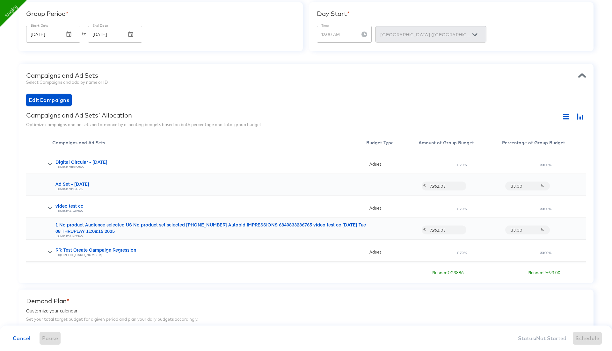
click at [48, 210] on icon at bounding box center [50, 208] width 4 height 4
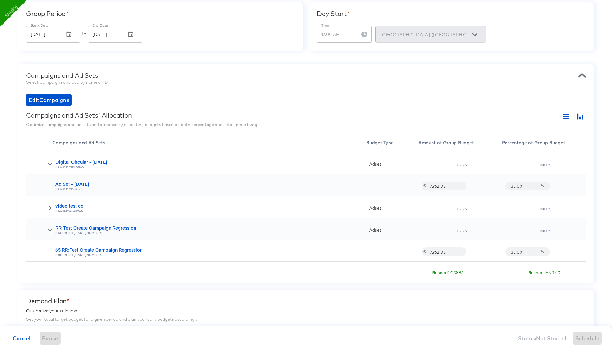
click at [48, 210] on icon at bounding box center [50, 208] width 4 height 4
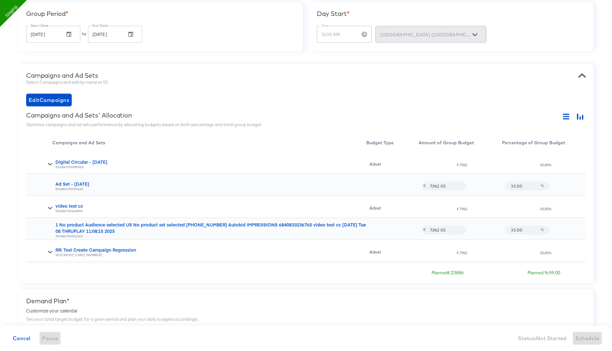
click at [50, 253] on icon at bounding box center [50, 252] width 4 height 3
click at [50, 253] on icon at bounding box center [50, 252] width 3 height 4
click at [566, 117] on icon "button" at bounding box center [566, 117] width 6 height 6
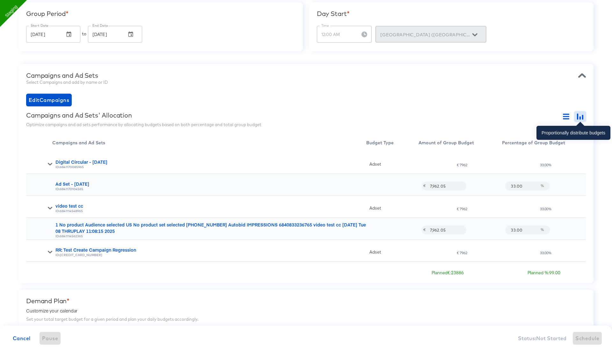
click at [579, 114] on icon "button" at bounding box center [580, 117] width 6 height 6
click at [564, 115] on icon "button" at bounding box center [566, 117] width 6 height 6
click at [468, 251] on div "€ 7962" at bounding box center [462, 253] width 11 height 4
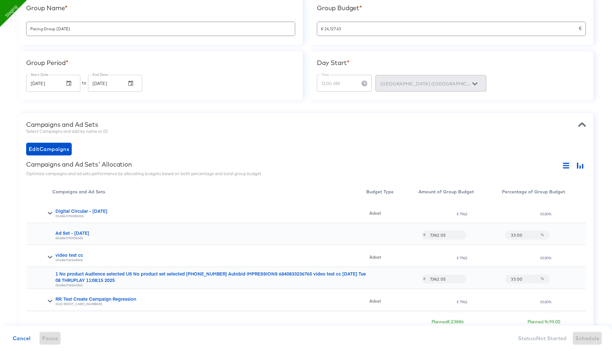
scroll to position [74, 0]
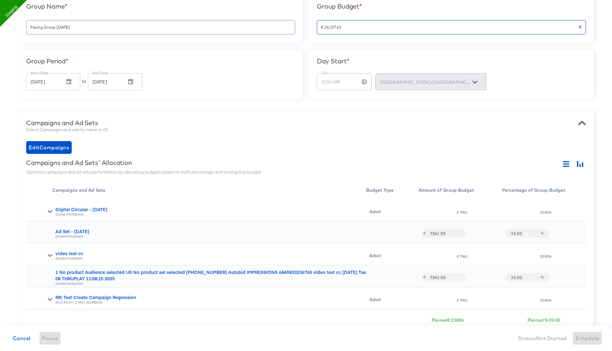
drag, startPoint x: 342, startPoint y: 26, endPoint x: 313, endPoint y: 27, distance: 29.4
click at [313, 27] on div "Group Budget * € 24,127.43 €" at bounding box center [451, 19] width 284 height 48
click at [338, 125] on div "Campaigns and Ad Sets" at bounding box center [306, 123] width 560 height 8
drag, startPoint x: 335, startPoint y: 27, endPoint x: 357, endPoint y: 27, distance: 22.6
click at [358, 27] on input "€ 2,512.000" at bounding box center [448, 25] width 262 height 14
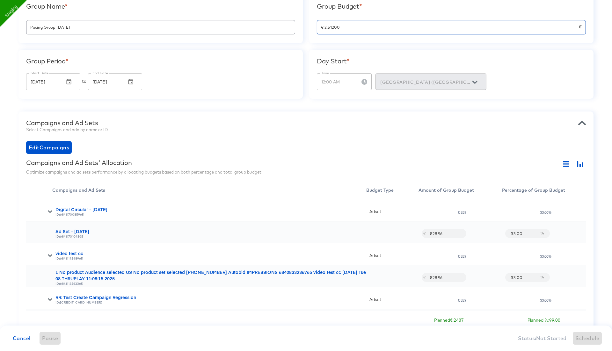
click at [366, 53] on div "Day Start * Time 12:00 AM Time Dublin (Europe/Dublin)" at bounding box center [451, 74] width 284 height 49
type input "€ 251,200.00"
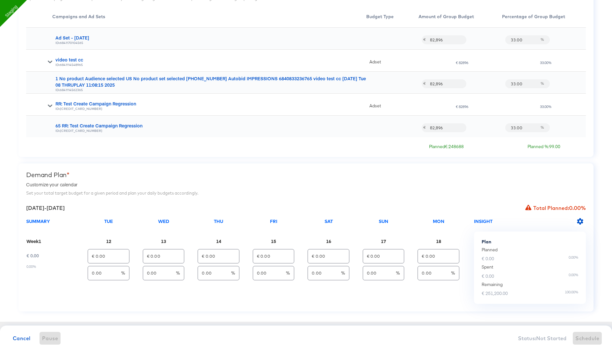
scroll to position [254, 0]
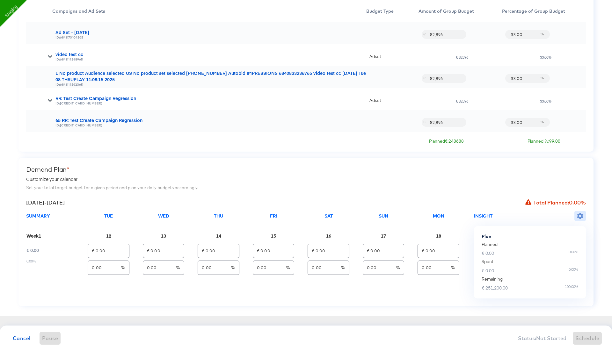
click at [580, 217] on icon "button" at bounding box center [580, 216] width 6 height 6
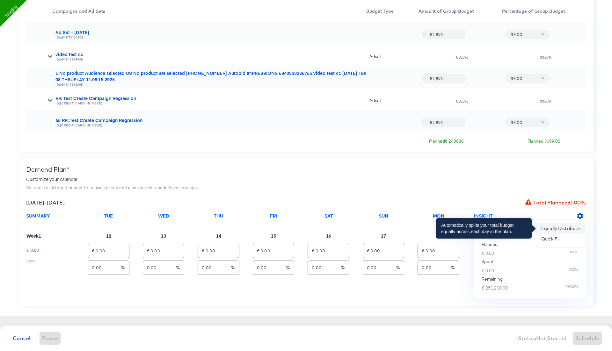
click at [568, 227] on li "Equally Distribute" at bounding box center [560, 229] width 49 height 11
type input "€ 35,885.71"
type input "14.29"
type input "€ 35,885.71"
type input "14.29"
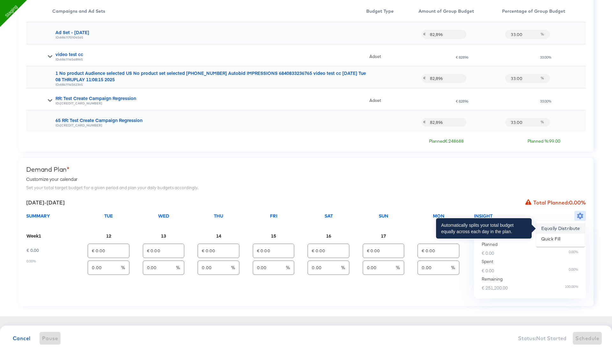
type input "€ 35,885.71"
type input "14.29"
type input "€ 35,885.71"
type input "14.29"
type input "€ 35,885.71"
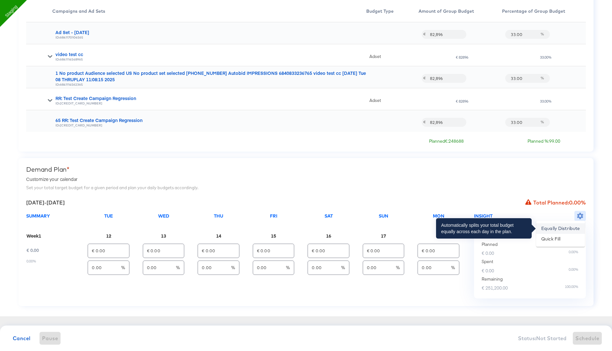
type input "14.29"
type input "€ 35,885.71"
type input "14.29"
type input "€ 35,885.74"
type input "14.29"
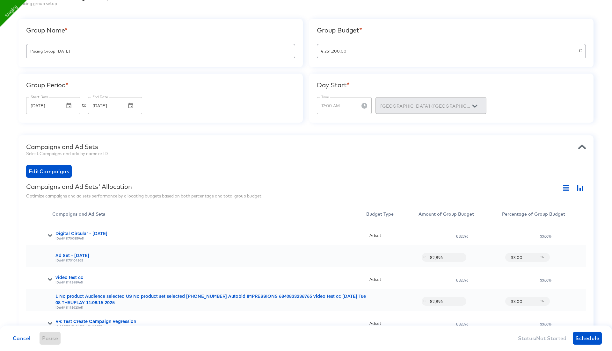
scroll to position [0, 0]
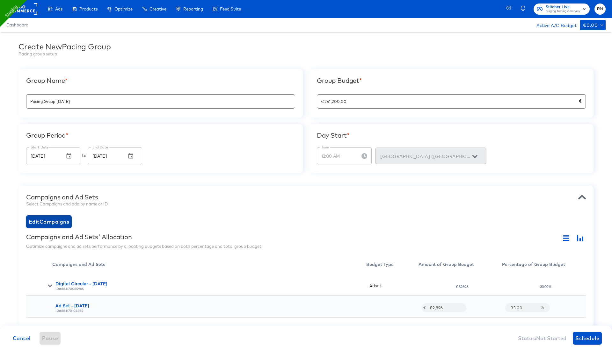
click at [63, 220] on span "Edit Campaigns" at bounding box center [49, 222] width 41 height 9
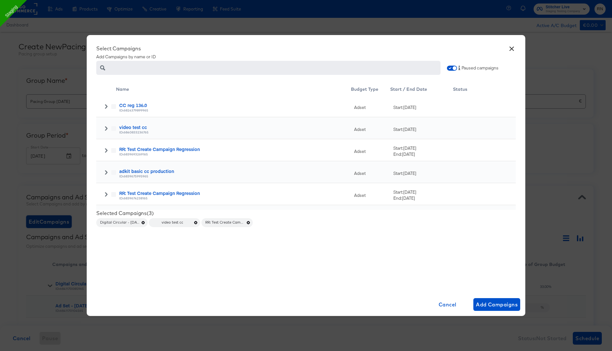
scroll to position [70, 0]
click at [105, 151] on icon at bounding box center [106, 149] width 4 height 4
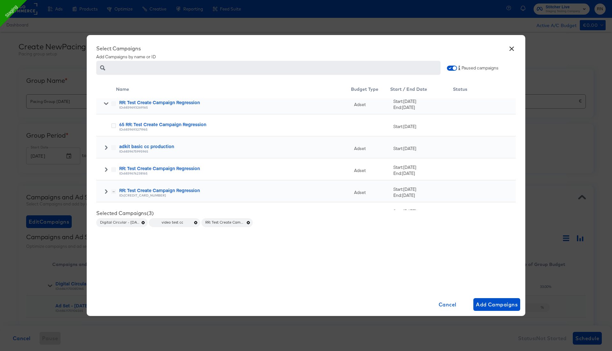
scroll to position [129, 0]
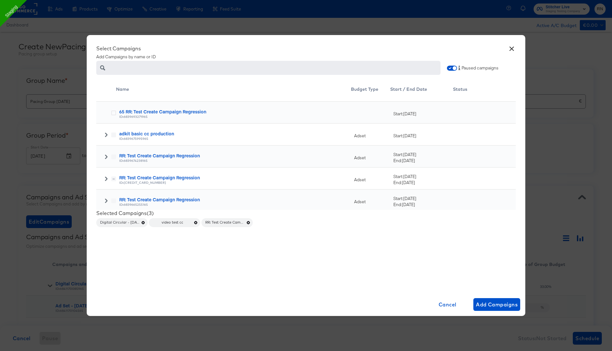
click at [108, 156] on icon at bounding box center [106, 157] width 4 height 4
click at [108, 181] on icon at bounding box center [106, 179] width 4 height 4
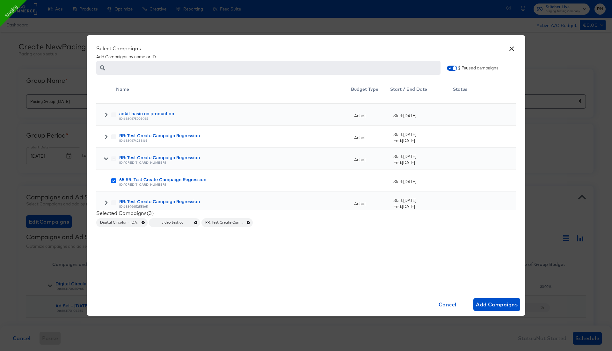
click at [114, 181] on icon at bounding box center [113, 181] width 5 height 5
click at [0, 0] on input "checkbox" at bounding box center [0, 0] width 0 height 0
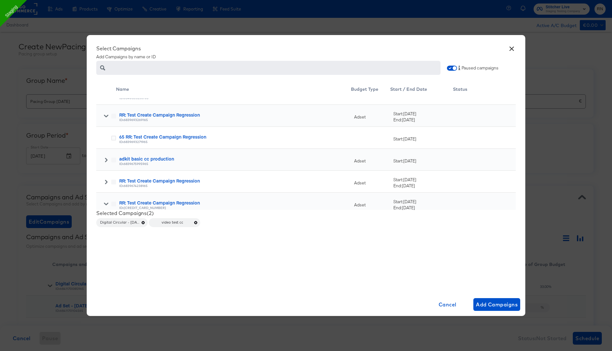
scroll to position [93, 0]
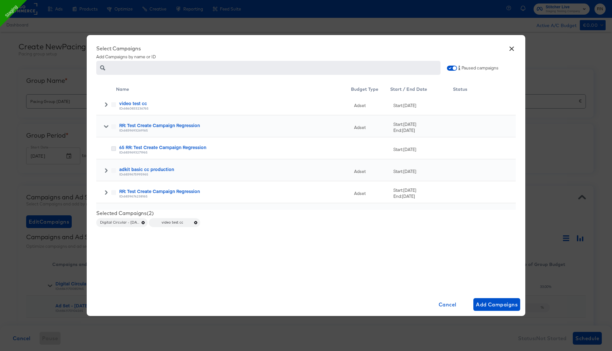
click at [115, 151] on icon at bounding box center [113, 148] width 5 height 5
click at [0, 0] on input "checkbox" at bounding box center [0, 0] width 0 height 0
click at [493, 308] on span "Add Campaigns" at bounding box center [497, 304] width 42 height 9
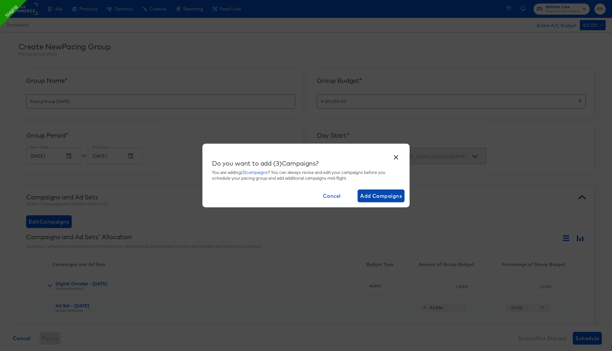
click at [391, 198] on span "Add Campaigns" at bounding box center [381, 196] width 42 height 9
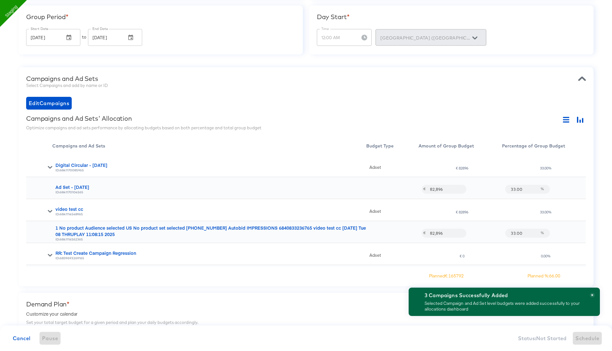
scroll to position [20, 0]
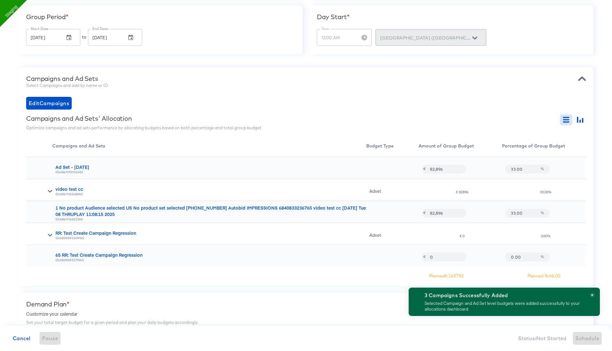
click at [565, 121] on icon "button" at bounding box center [566, 120] width 6 height 6
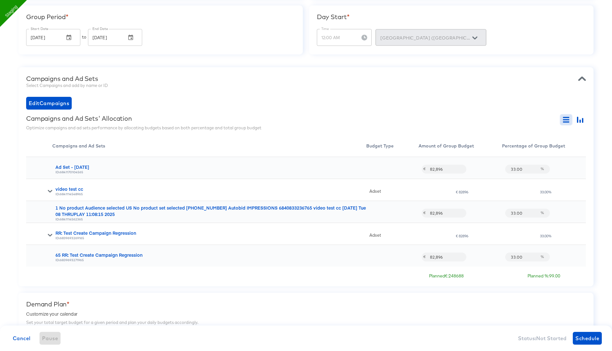
scroll to position [0, 0]
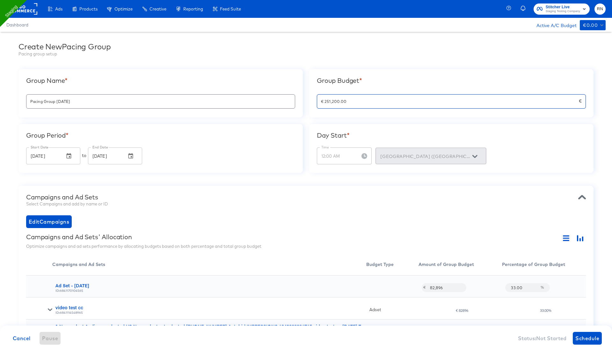
drag, startPoint x: 349, startPoint y: 101, endPoint x: 306, endPoint y: 105, distance: 42.6
click at [306, 105] on div "Group Name * Pacing Group 2025-08-11 Group Budget * € 251,200.00 € Group Period…" at bounding box center [305, 121] width 575 height 104
click at [350, 223] on div "Edit Campaigns" at bounding box center [306, 222] width 560 height 13
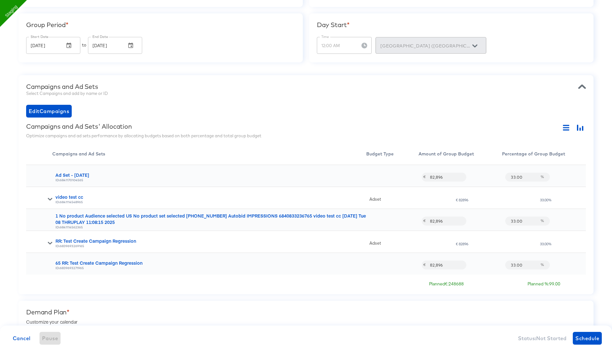
scroll to position [215, 0]
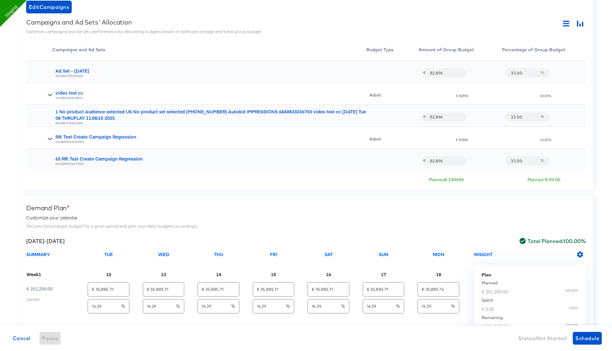
type input "€ 2,500.00"
type input "1435.43"
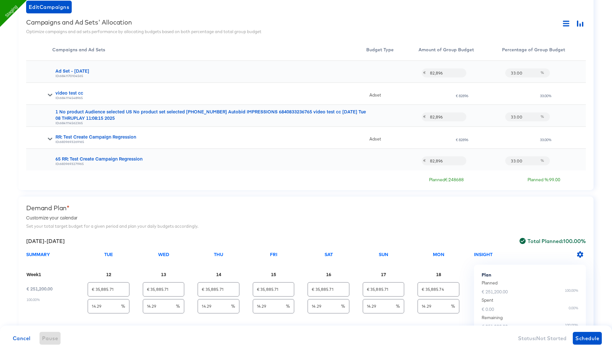
type input "1435.43"
click at [60, 9] on span "Edit Campaigns" at bounding box center [49, 7] width 41 height 9
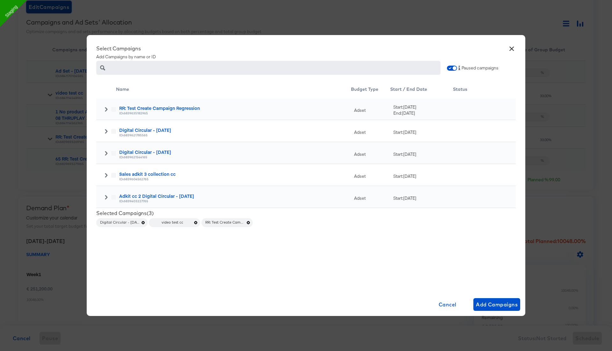
scroll to position [382, 0]
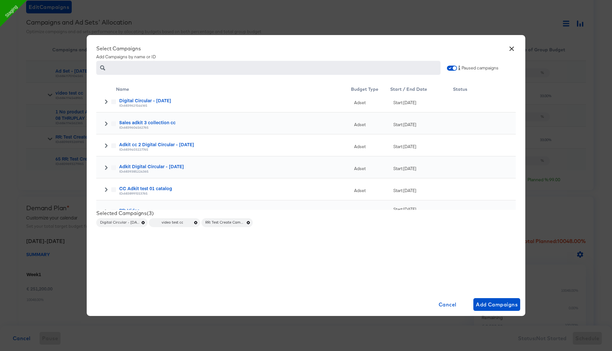
click at [105, 188] on icon at bounding box center [106, 190] width 4 height 4
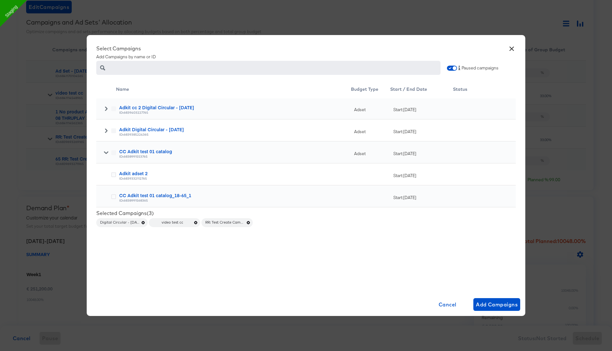
scroll to position [438, 0]
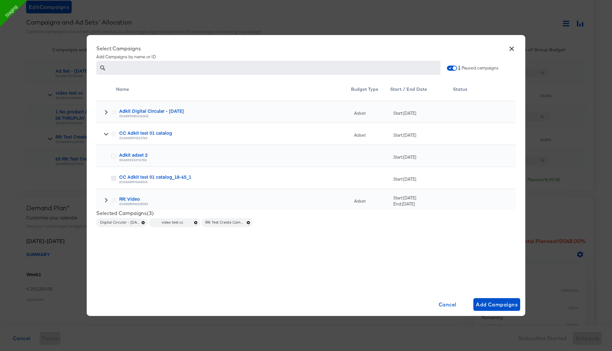
click at [113, 178] on icon at bounding box center [113, 178] width 5 height 5
click at [0, 0] on input "checkbox" at bounding box center [0, 0] width 0 height 0
click at [499, 304] on span "Add Campaigns" at bounding box center [497, 304] width 42 height 9
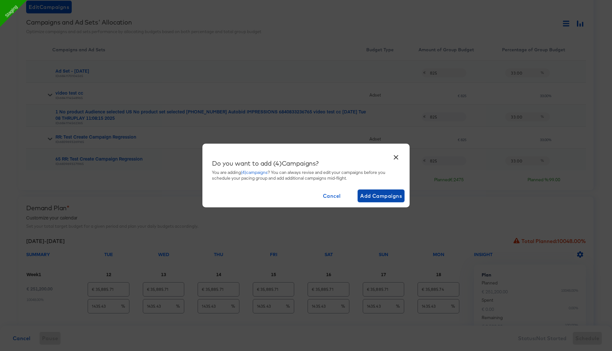
click at [397, 201] on button "Add Campaigns" at bounding box center [381, 196] width 47 height 13
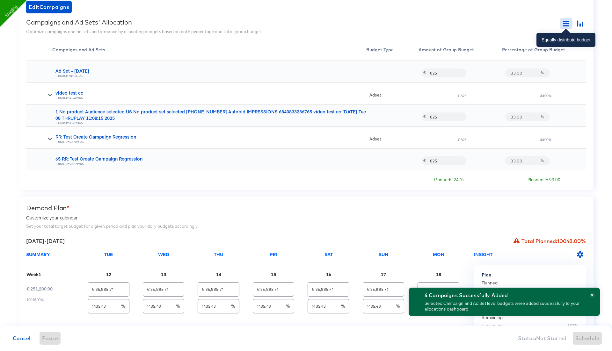
click at [565, 23] on icon "button" at bounding box center [566, 23] width 6 height 6
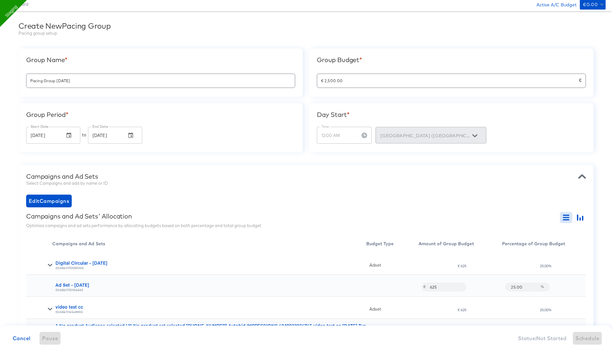
scroll to position [0, 0]
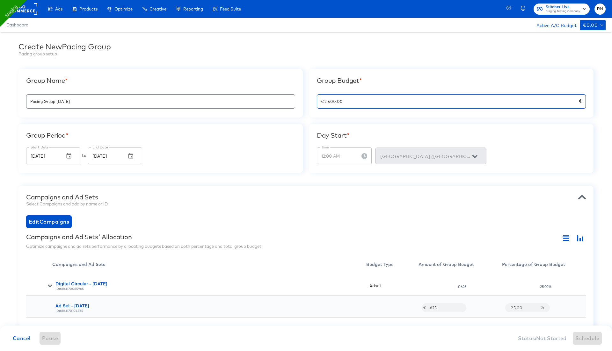
click at [335, 101] on input "€ 2,500.00" at bounding box center [448, 99] width 262 height 14
click at [358, 175] on div "Create New Pacing Group Pacing group setup Group Name * Pacing Group 2025-08-11…" at bounding box center [306, 301] width 612 height 538
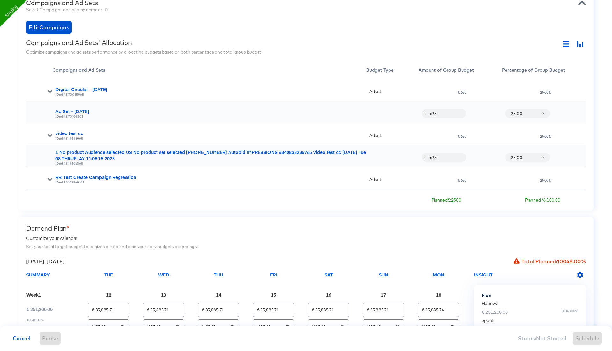
type input "€ 2,567,999.00"
type input "1.40"
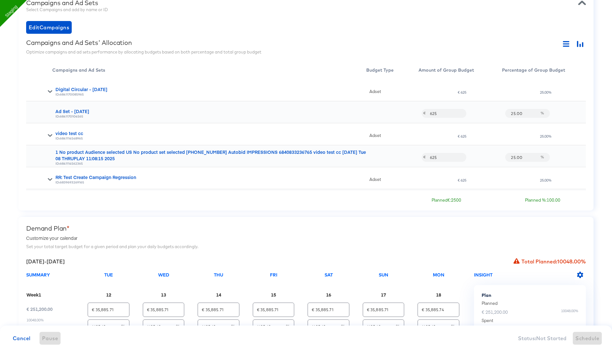
type input "1.40"
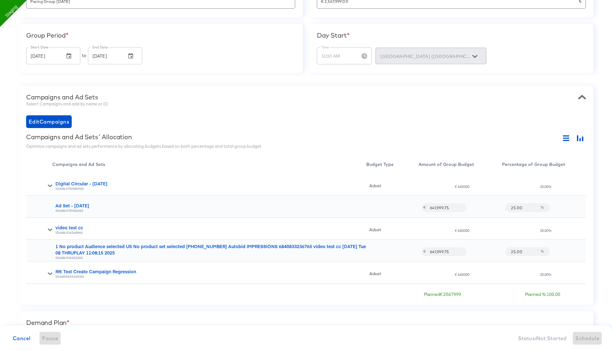
scroll to position [84, 0]
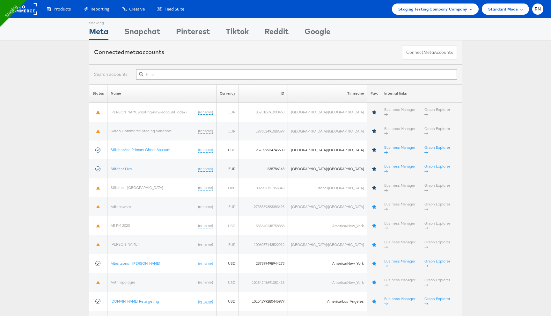
click at [395, 12] on div "Staging Testing Company Company" at bounding box center [435, 9] width 87 height 11
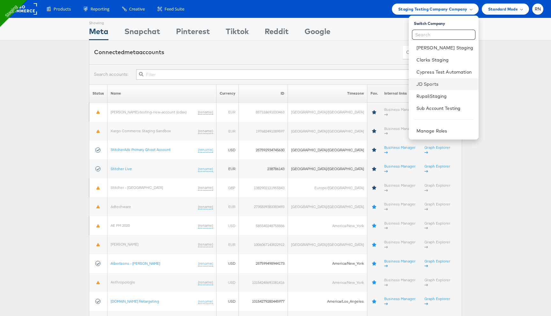
click at [425, 80] on li "JD Sports" at bounding box center [444, 84] width 70 height 12
click at [426, 83] on link "JD Sports" at bounding box center [445, 84] width 57 height 6
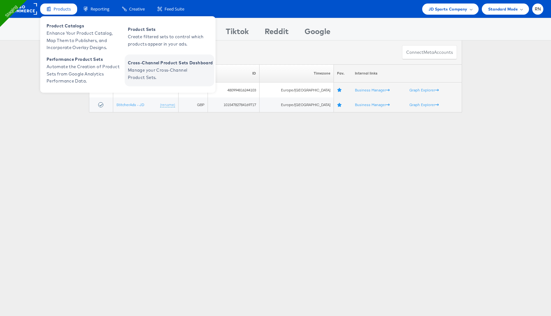
click at [157, 65] on span "Cross-Channel Product Sets Dashboard" at bounding box center [170, 62] width 85 height 7
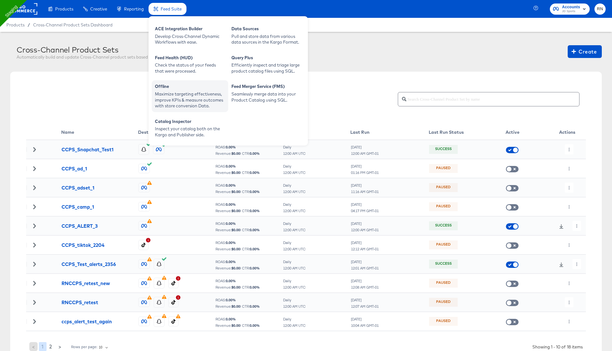
click at [179, 92] on div "Maximize targeting effectiveness, improve KPIs & measure outcomes with store co…" at bounding box center [190, 100] width 70 height 18
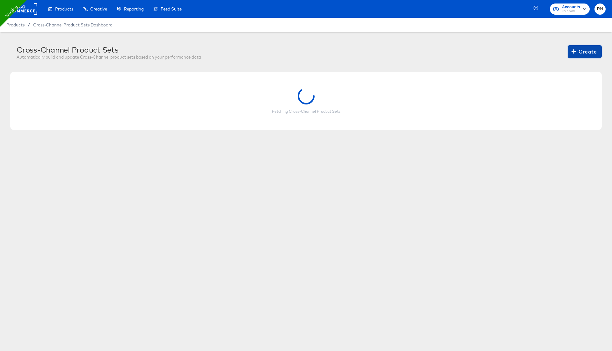
click at [585, 52] on span "Create" at bounding box center [585, 51] width 24 height 9
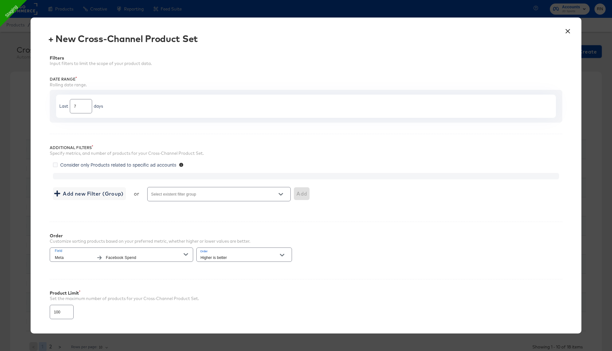
scroll to position [43, 0]
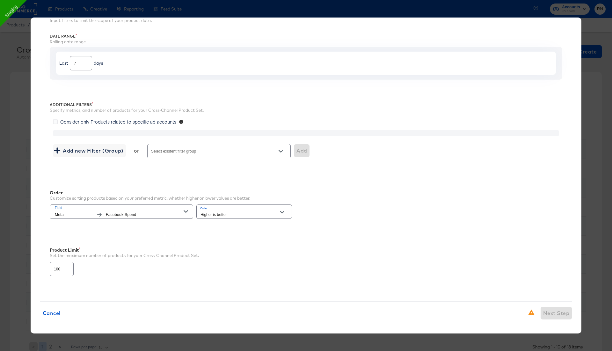
click at [203, 151] on input "Select existent filter group" at bounding box center [210, 154] width 120 height 7
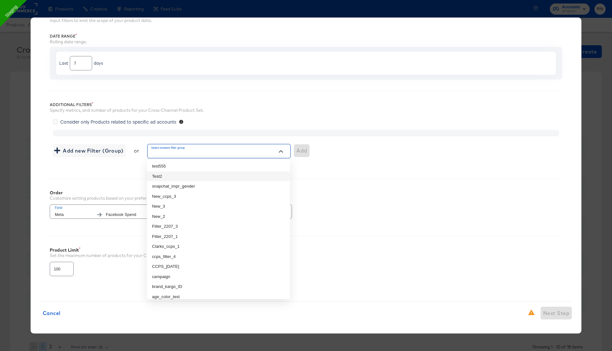
click at [199, 181] on li "Test2" at bounding box center [218, 177] width 143 height 10
type input "Test2"
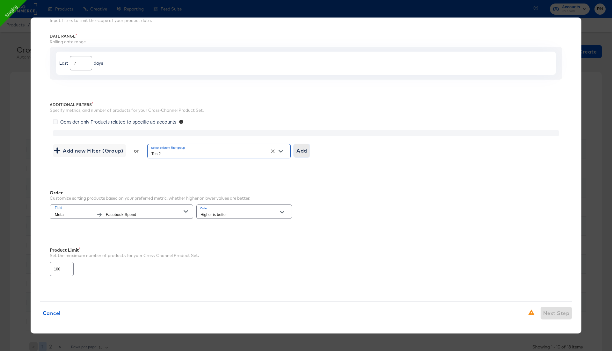
click at [307, 152] on span "Add" at bounding box center [302, 150] width 11 height 9
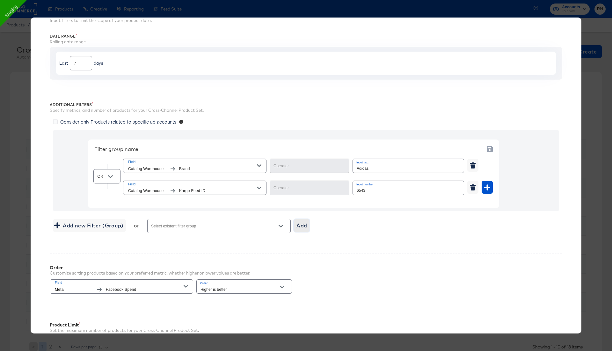
type input "Equal"
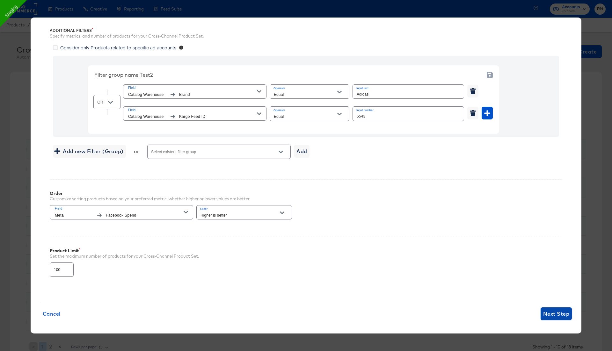
click at [558, 315] on span "Next Step" at bounding box center [556, 314] width 26 height 9
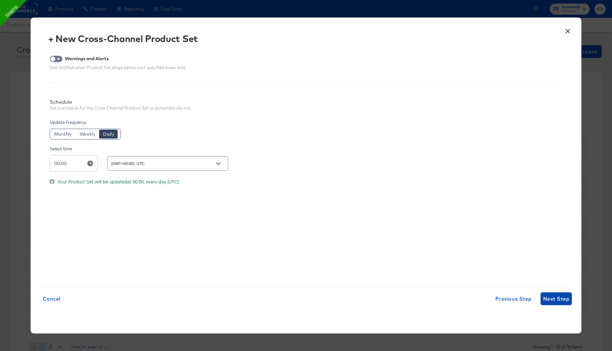
click at [555, 296] on span "Next Step" at bounding box center [556, 299] width 26 height 9
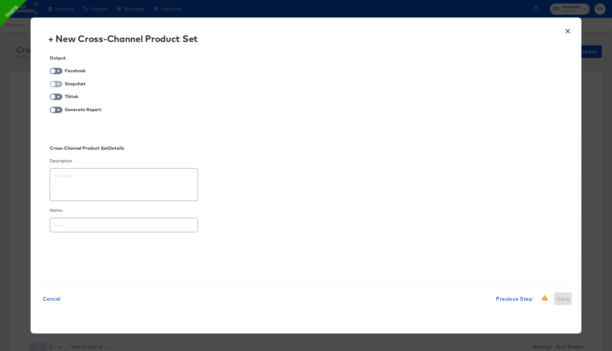
click at [57, 83] on input "checkbox" at bounding box center [52, 86] width 19 height 6
checkbox input "true"
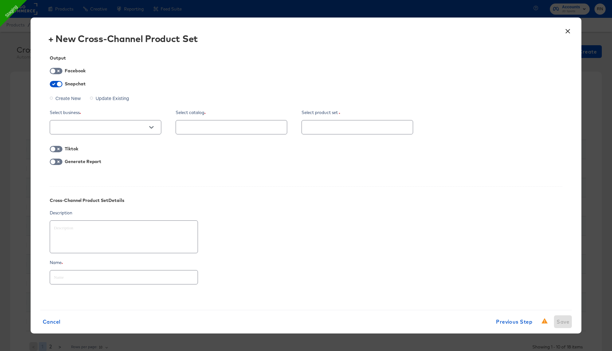
click at [63, 100] on span "Create New" at bounding box center [68, 98] width 26 height 6
click at [0, 0] on input "Create New" at bounding box center [0, 0] width 0 height 0
click at [117, 129] on input "text" at bounding box center [101, 127] width 96 height 7
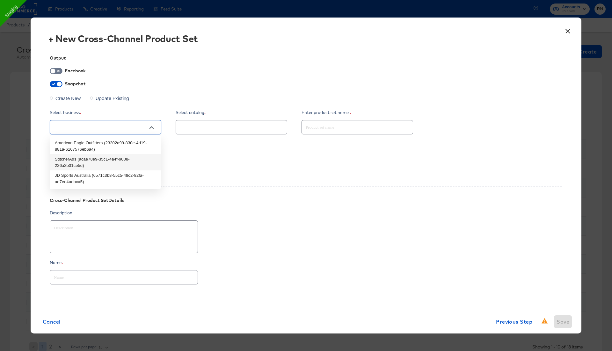
click at [105, 161] on li "StitcherAds (acae78e9-35c1-4a4f-9008-226a2b31ce5d)" at bounding box center [105, 162] width 111 height 16
type textarea "x"
type input "StitcherAds (acae78e9-35c1-4a4f-9008-226a2b31ce5d)"
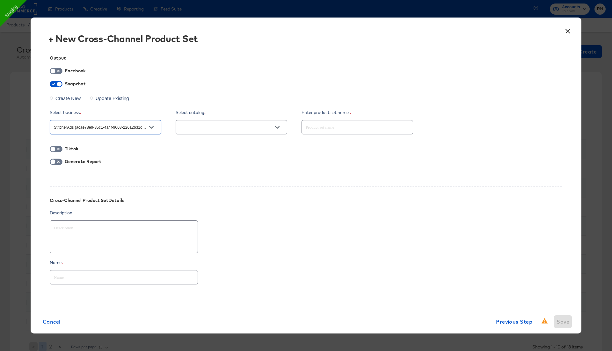
click at [234, 128] on input "text" at bounding box center [227, 127] width 96 height 7
click at [195, 129] on input "text" at bounding box center [227, 127] width 96 height 7
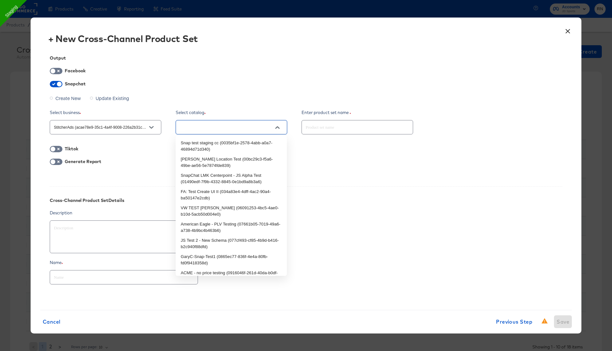
type textarea "x"
type input "rn"
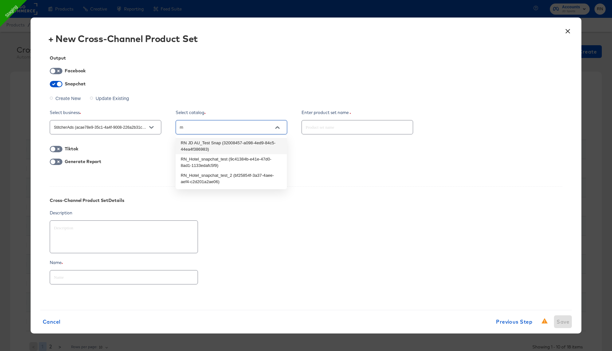
click at [205, 145] on li "RN JD AU_Test Snap (32008457-a098-4ed9-84c5-44ea4f386983)" at bounding box center [231, 146] width 111 height 16
type textarea "x"
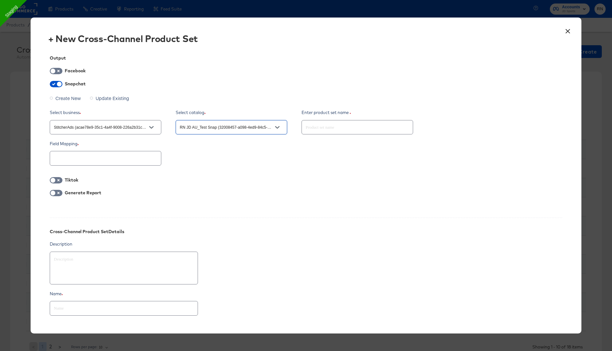
click at [80, 156] on input "text" at bounding box center [101, 158] width 96 height 7
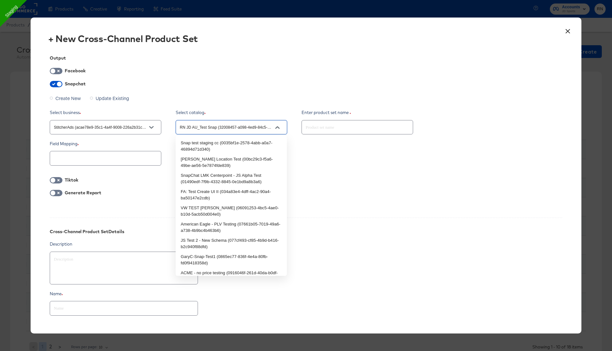
click at [216, 128] on input "RN JD AU_Test Snap (32008457-a098-4ed9-84c5-44ea4f386983)" at bounding box center [227, 127] width 96 height 7
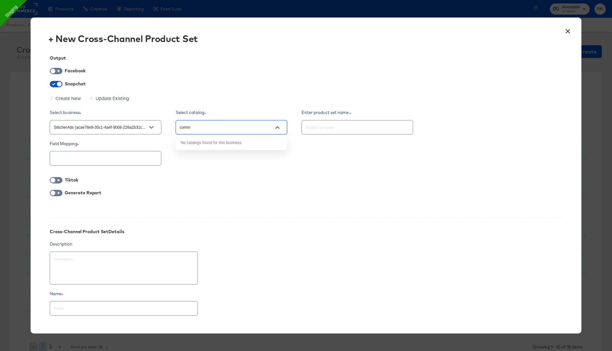
click at [216, 128] on input "comm" at bounding box center [227, 127] width 96 height 7
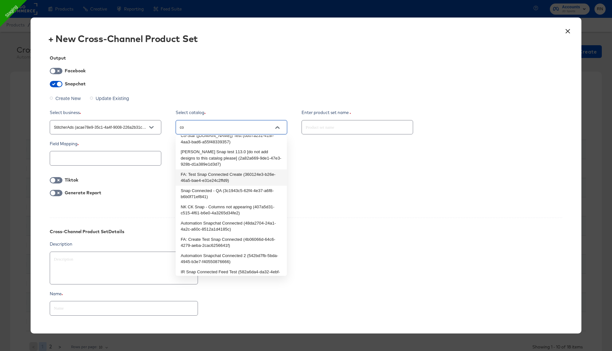
scroll to position [11, 0]
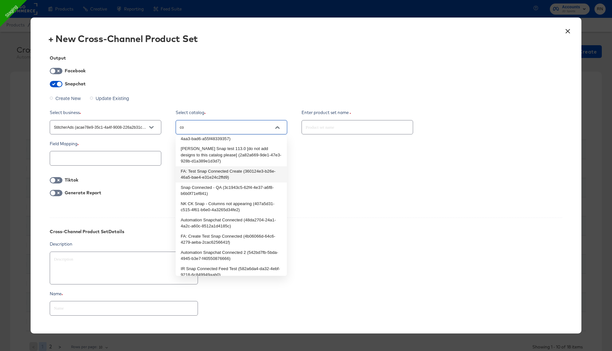
click at [147, 129] on button "Open" at bounding box center [152, 128] width 10 height 10
type input "RN JD AU_Test Snap (32008457-a098-4ed9-84c5-44ea4f386983)"
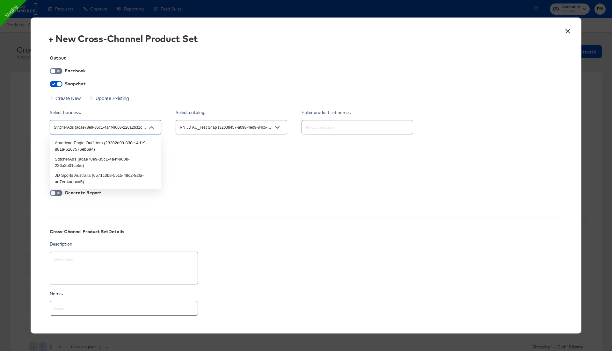
scroll to position [0, 2]
click at [115, 177] on li "JD Sports Australia (6571c3b8-55c5-48c2-82fa-ae7ee4aebca5)" at bounding box center [105, 179] width 111 height 16
type textarea "x"
type input "JD Sports Australia (6571c3b8-55c5-48c2-82fa-ae7ee4aebca5)"
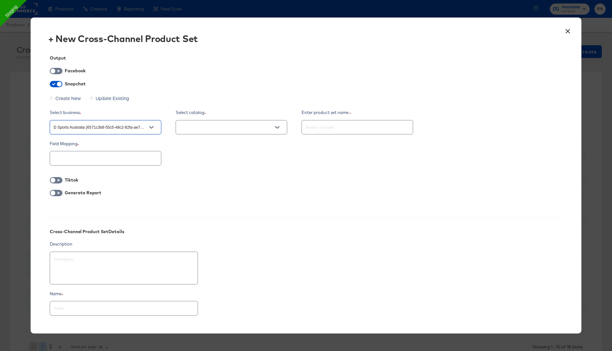
scroll to position [0, 0]
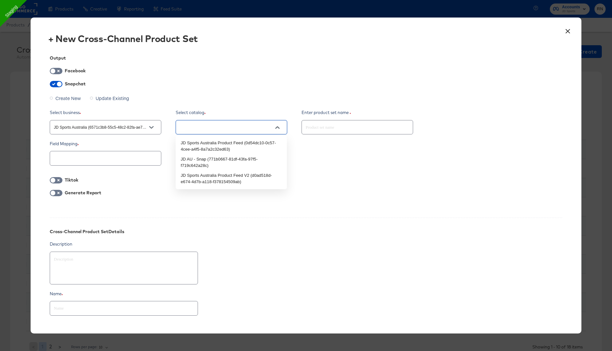
click at [233, 127] on input "text" at bounding box center [227, 127] width 96 height 7
click at [224, 162] on li "JD AU - Snap (771b0667-81df-43fa-97f5-f719c642a28c)" at bounding box center [231, 162] width 111 height 16
type textarea "x"
type input "JD AU - Snap (771b0667-81df-43fa-97f5-f719c642a28c)"
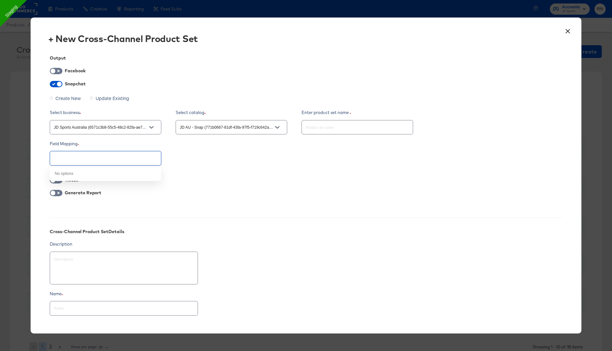
click at [103, 160] on input "text" at bounding box center [101, 158] width 96 height 7
click at [133, 122] on div "JD Sports Australia (6571c3b8-55c5-48c2-82fa-ae7ee4aebca5)" at bounding box center [106, 127] width 112 height 14
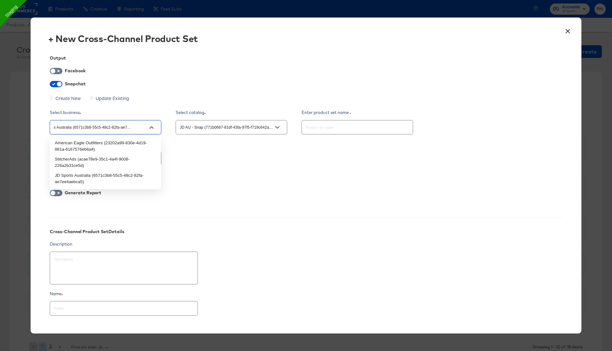
click at [133, 126] on input "JD Sports Australia (6571c3b8-55c5-48c2-82fa-ae7ee4aebca5)" at bounding box center [101, 127] width 96 height 7
click at [112, 160] on li "StitcherAds (acae78e9-35c1-4a4f-9008-226a2b31ce5d)" at bounding box center [105, 162] width 111 height 16
type textarea "x"
type input "StitcherAds (acae78e9-35c1-4a4f-9008-226a2b31ce5d)"
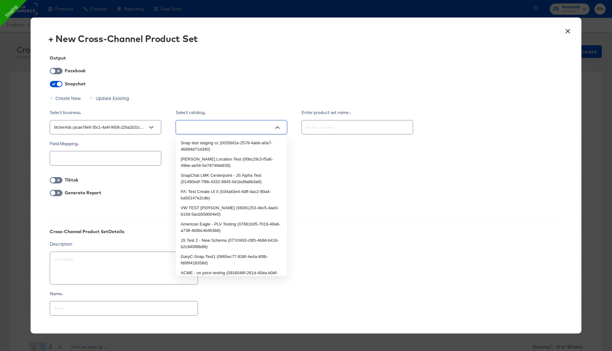
scroll to position [0, 0]
click at [224, 127] on input "text" at bounding box center [227, 127] width 96 height 7
type input "rn"
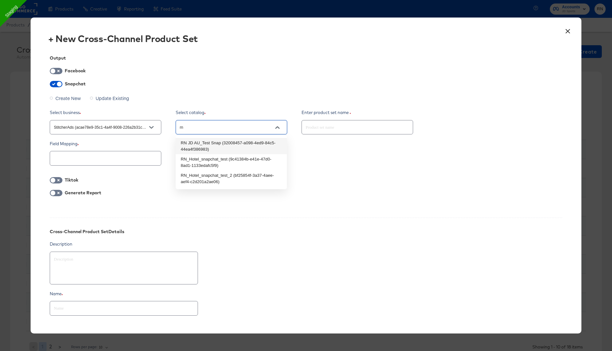
click at [245, 143] on li "RN JD AU_Test Snap (32008457-a098-4ed9-84c5-44ea4f386983)" at bounding box center [231, 146] width 111 height 16
type textarea "x"
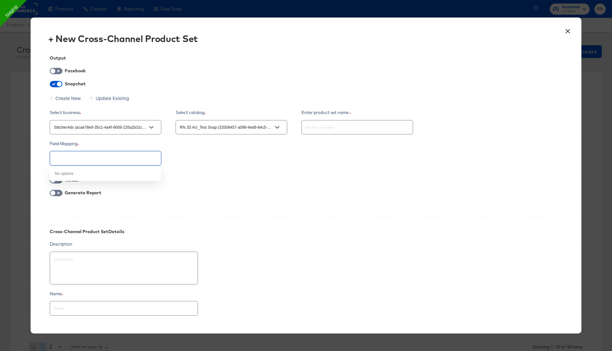
click at [130, 157] on input "text" at bounding box center [101, 158] width 96 height 7
click at [145, 158] on input "text" at bounding box center [101, 158] width 96 height 7
click at [170, 159] on div at bounding box center [306, 158] width 513 height 17
click at [153, 158] on div at bounding box center [106, 158] width 112 height 14
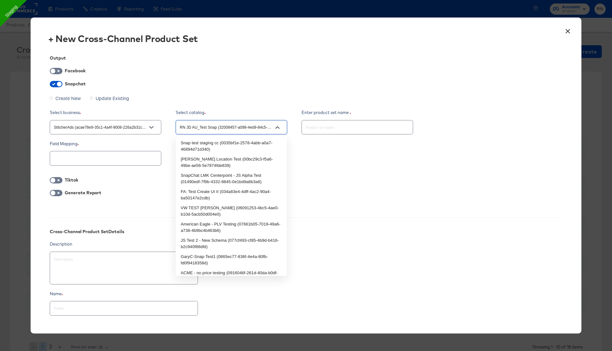
click at [202, 130] on input "RN JD AU_Test Snap (32008457-a098-4ed9-84c5-44ea4f386983)" at bounding box center [227, 127] width 96 height 7
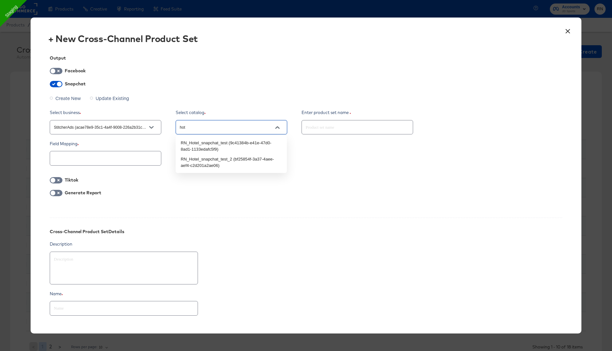
type input "hote"
click at [216, 151] on li "RN_Hotel_snapchat_test (9c41384b-e41e-47d0-8ad1-1133edafc5f9)" at bounding box center [231, 146] width 111 height 16
type textarea "x"
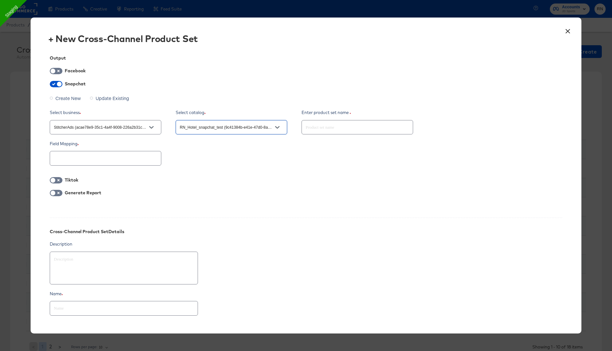
type input "RN_Hotel_snapchat_test (9c41384b-e41e-47d0-8ad1-1133edafc5f9)"
click at [67, 158] on input "text" at bounding box center [101, 158] width 96 height 7
type textarea "x"
click at [566, 30] on button "×" at bounding box center [567, 29] width 11 height 11
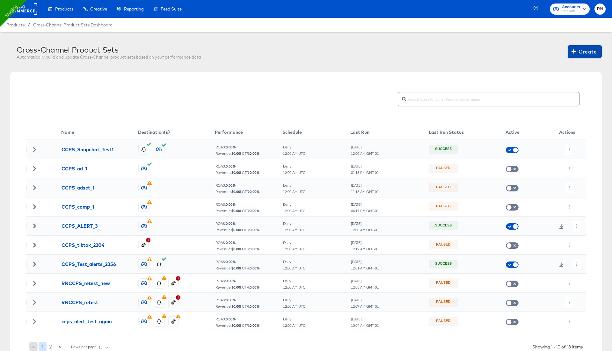
click at [584, 50] on span "Create" at bounding box center [585, 51] width 24 height 9
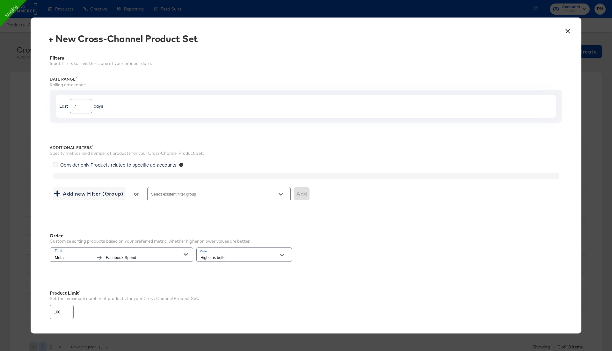
click at [214, 191] on div at bounding box center [219, 194] width 144 height 14
click at [213, 211] on div "Filters Input filters to limit the scope of your product data. Date Range Rolli…" at bounding box center [306, 191] width 532 height 290
click at [219, 195] on input "Select existent filter group" at bounding box center [210, 197] width 120 height 7
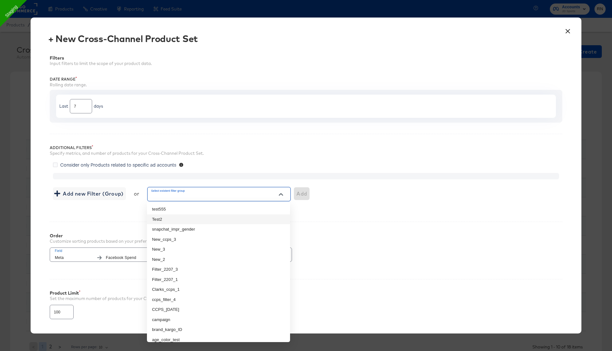
click at [213, 222] on li "Test2" at bounding box center [218, 220] width 143 height 10
type input "Test2"
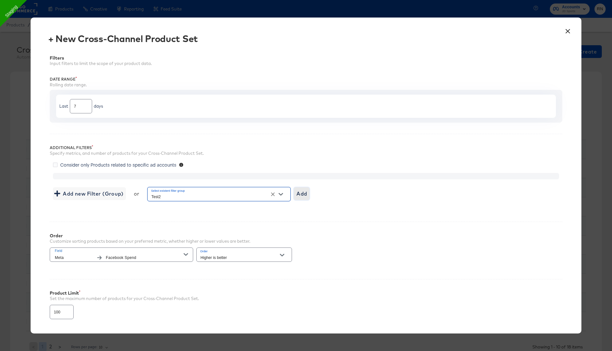
click at [306, 194] on span "Add" at bounding box center [302, 193] width 11 height 9
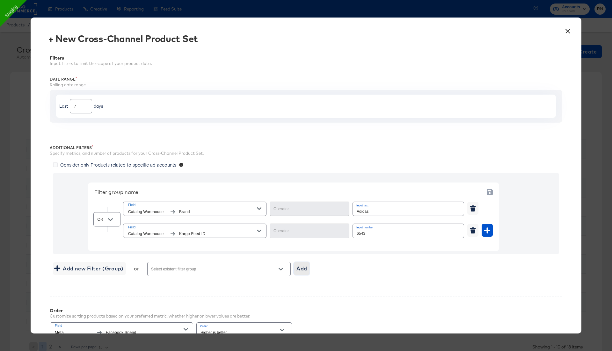
type input "Equal"
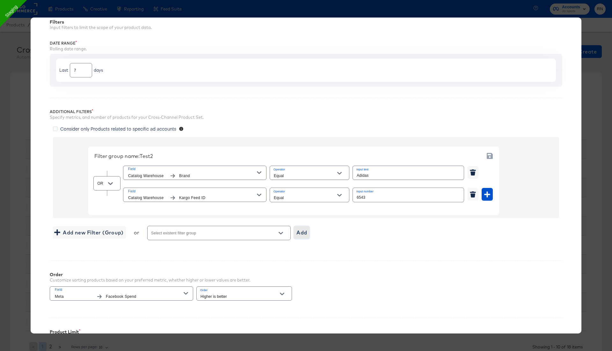
scroll to position [117, 0]
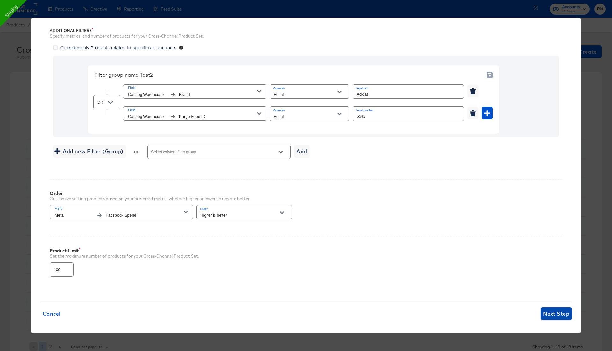
click at [561, 313] on span "Next Step" at bounding box center [556, 314] width 26 height 9
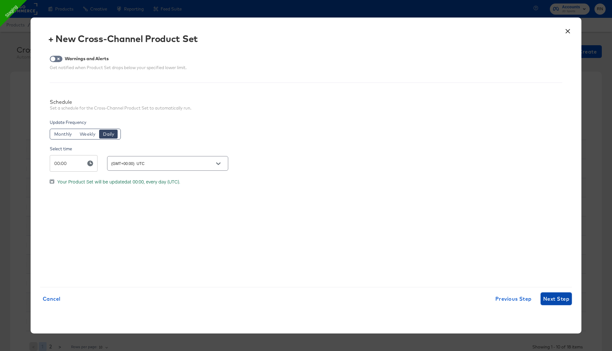
click at [560, 302] on span "Next Step" at bounding box center [556, 299] width 26 height 9
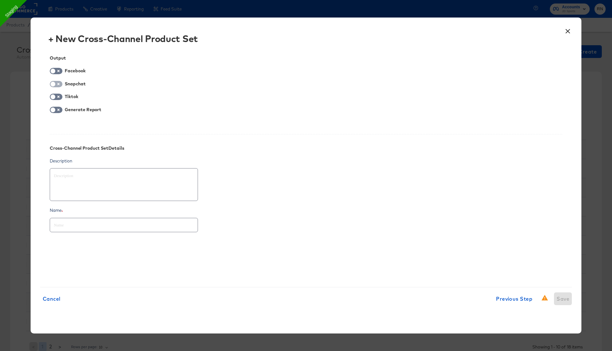
click at [58, 85] on input "checkbox" at bounding box center [52, 86] width 19 height 6
checkbox input "true"
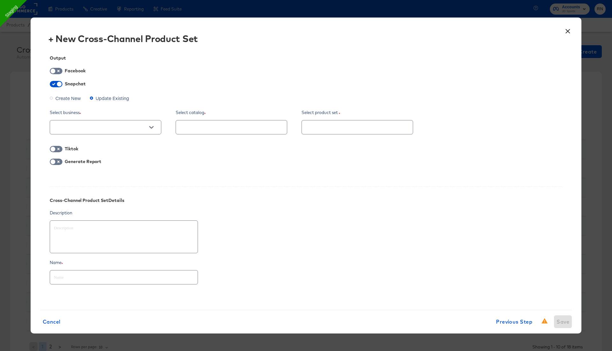
click at [69, 97] on span "Create New" at bounding box center [68, 98] width 26 height 6
click at [0, 0] on input "Create New" at bounding box center [0, 0] width 0 height 0
click at [93, 129] on input "text" at bounding box center [101, 127] width 96 height 7
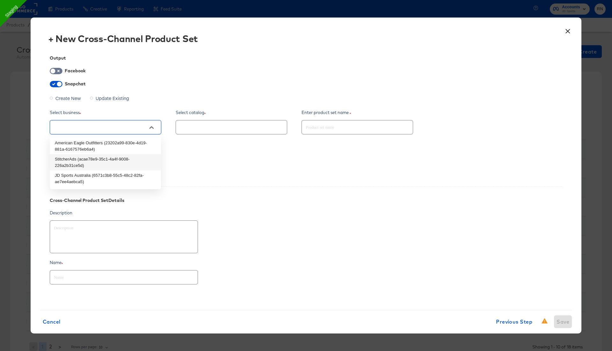
click at [91, 161] on li "StitcherAds (acae78e9-35c1-4a4f-9008-226a2b31ce5d)" at bounding box center [105, 162] width 111 height 16
type textarea "x"
type input "StitcherAds (acae78e9-35c1-4a4f-9008-226a2b31ce5d)"
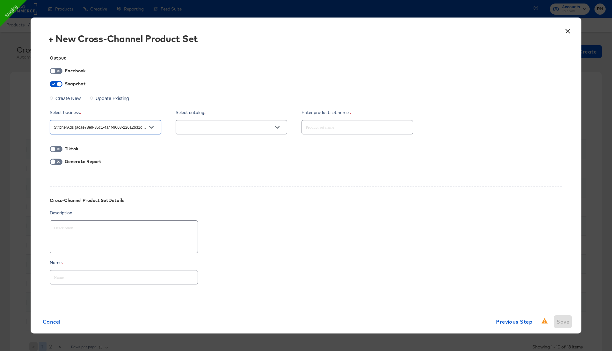
click at [214, 127] on input "text" at bounding box center [227, 127] width 96 height 7
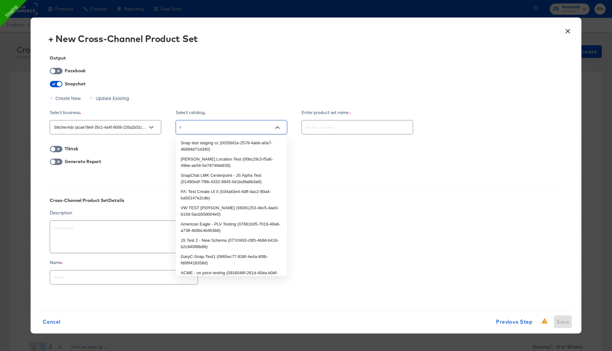
type input "rn"
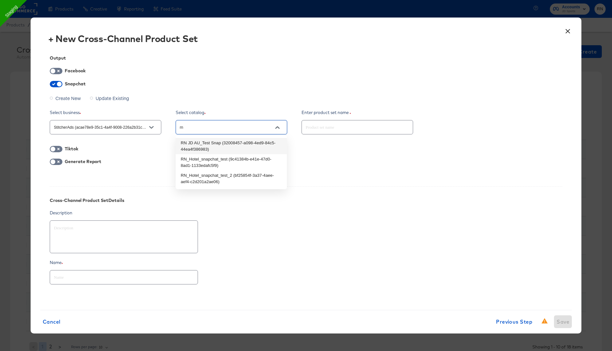
click at [218, 144] on li "RN JD AU_Test Snap (32008457-a098-4ed9-84c5-44ea4f386983)" at bounding box center [231, 146] width 111 height 16
type textarea "x"
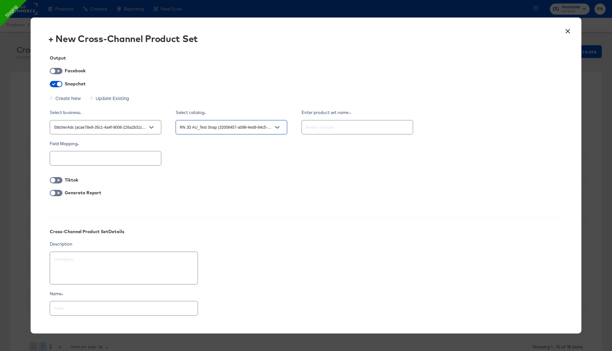
click at [99, 160] on input "text" at bounding box center [101, 158] width 96 height 7
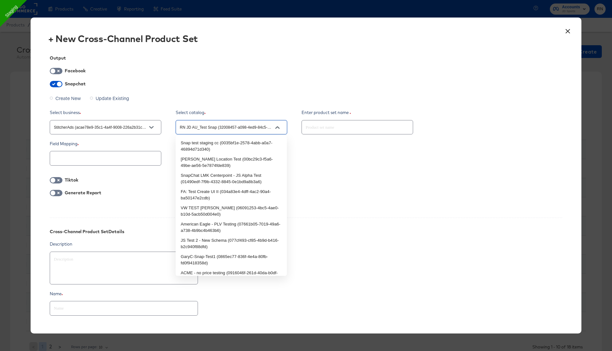
click at [219, 126] on input "RN JD AU_Test Snap (32008457-a098-4ed9-84c5-44ea4f386983)" at bounding box center [227, 127] width 96 height 7
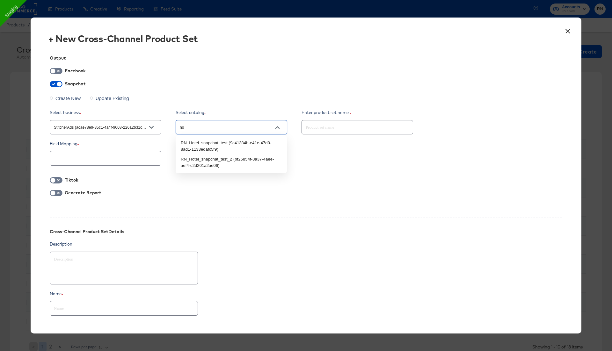
type input "hot"
click at [226, 140] on li "RN_Hotel_snapchat_test (9c41384b-e41e-47d0-8ad1-1133edafc5f9)" at bounding box center [231, 146] width 111 height 16
type textarea "x"
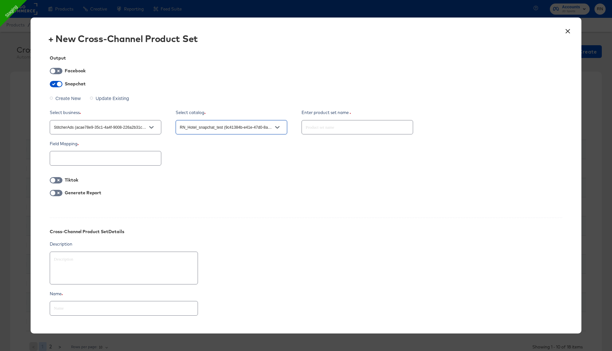
type input "RN_Hotel_snapchat_test (9c41384b-e41e-47d0-8ad1-1133edafc5f9)"
click at [139, 159] on input "text" at bounding box center [101, 158] width 96 height 7
click at [256, 205] on div "Generate Report" at bounding box center [306, 201] width 513 height 23
type textarea "x"
click at [567, 30] on button "×" at bounding box center [567, 29] width 11 height 11
